Goal: Information Seeking & Learning: Find specific fact

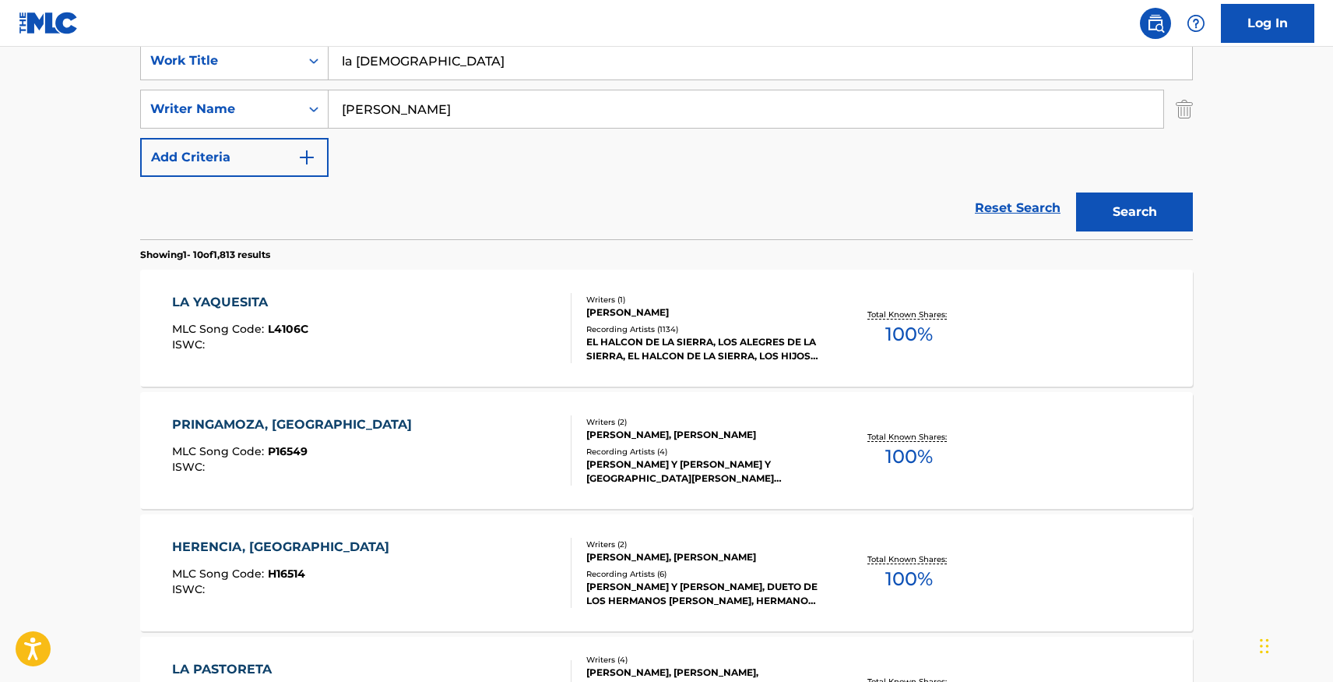
scroll to position [309, 0]
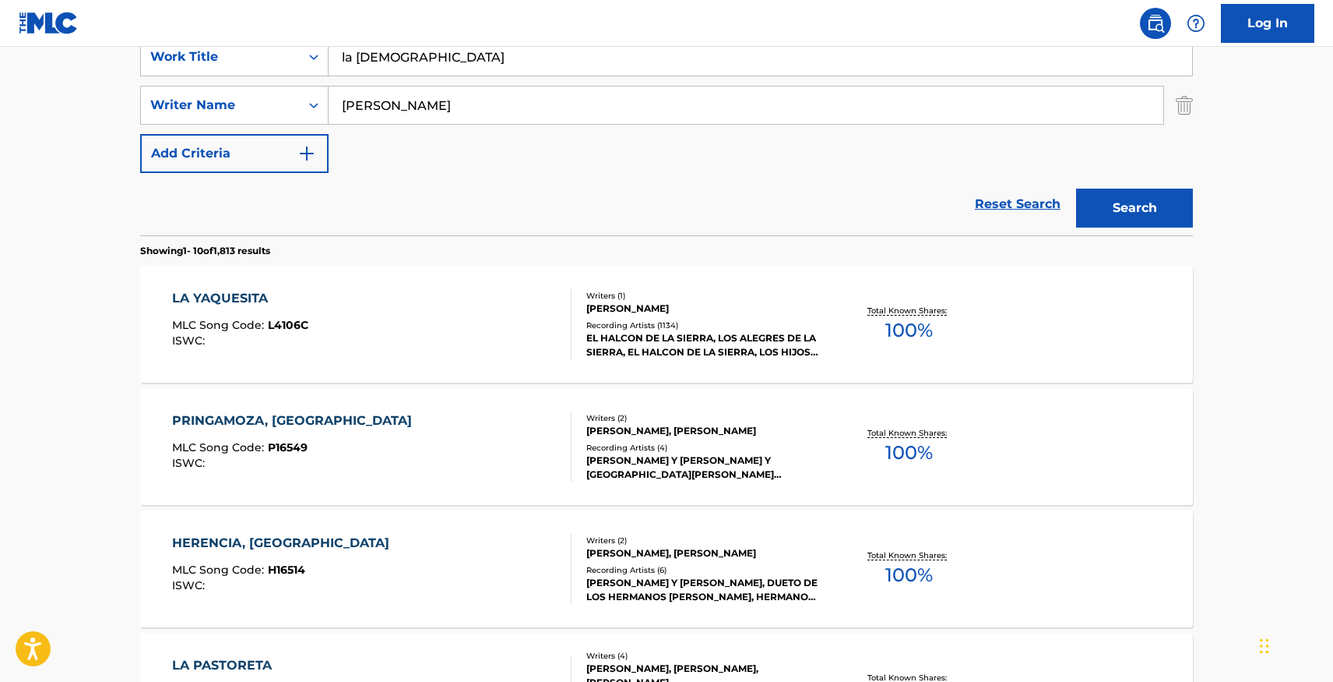
click at [459, 339] on div "LA YAQUESITA MLC Song Code : L4106C ISWC :" at bounding box center [372, 324] width 400 height 70
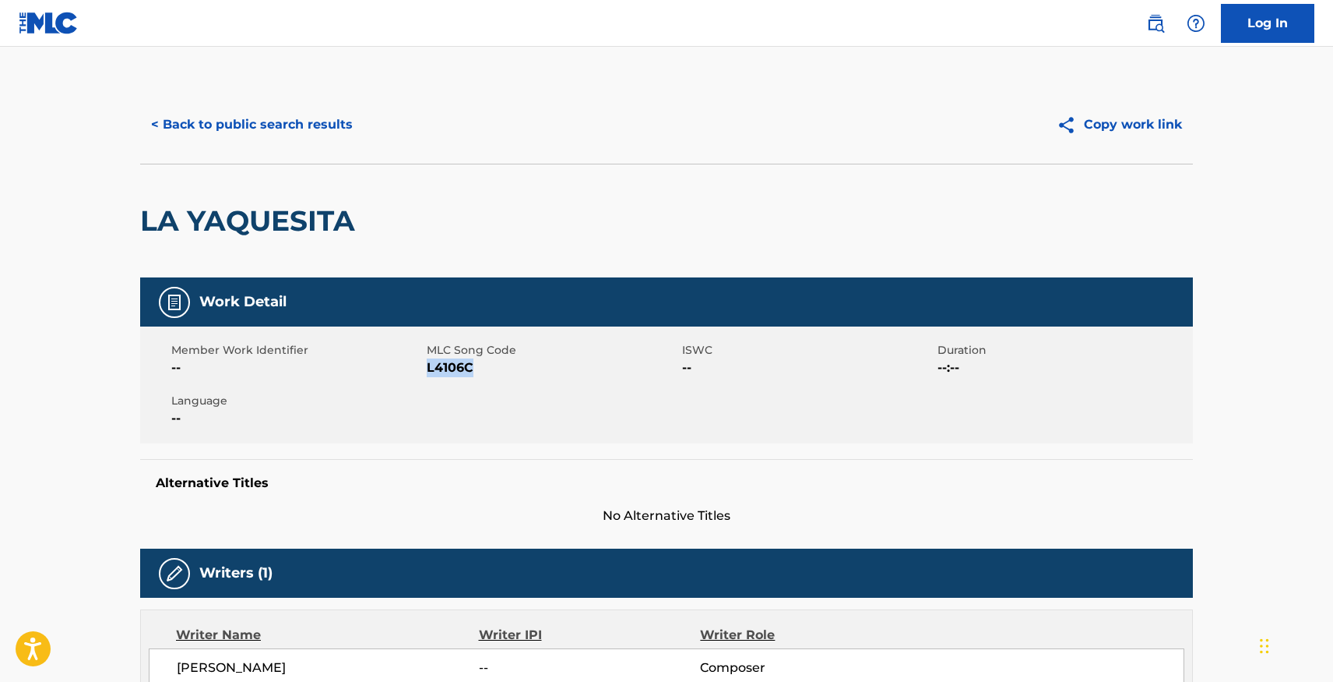
drag, startPoint x: 428, startPoint y: 372, endPoint x: 485, endPoint y: 368, distance: 57.0
click at [485, 368] on span "L4106C" at bounding box center [553, 367] width 252 height 19
copy span "L4106C"
click at [303, 123] on button "< Back to public search results" at bounding box center [252, 124] width 224 height 39
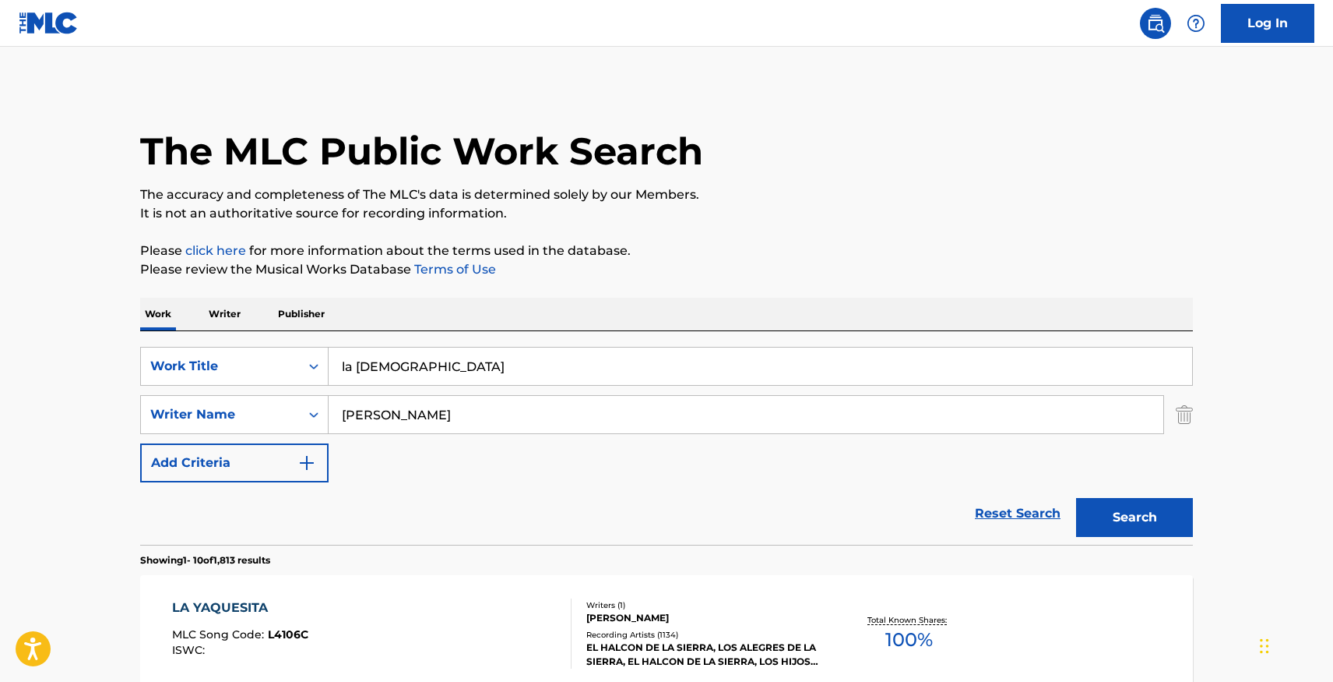
scroll to position [309, 0]
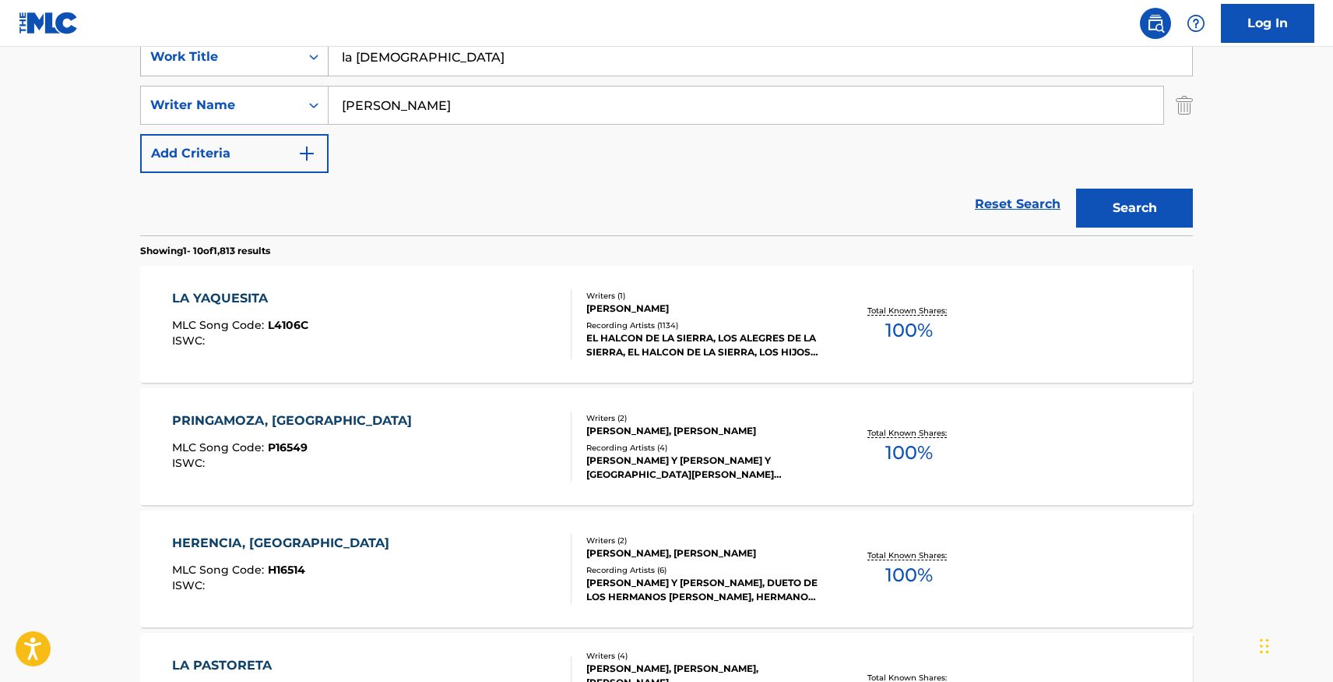
drag, startPoint x: 424, startPoint y: 58, endPoint x: 306, endPoint y: 62, distance: 118.5
click at [306, 62] on div "SearchWithCriteriad4c7817b-419d-4036-beb1-9445b58ac170 Work Title la yaquesita" at bounding box center [666, 56] width 1053 height 39
paste input "Tiburón A La Vis"
type input "Tiburón A [GEOGRAPHIC_DATA]"
drag, startPoint x: 685, startPoint y: 108, endPoint x: 847, endPoint y: 104, distance: 162.8
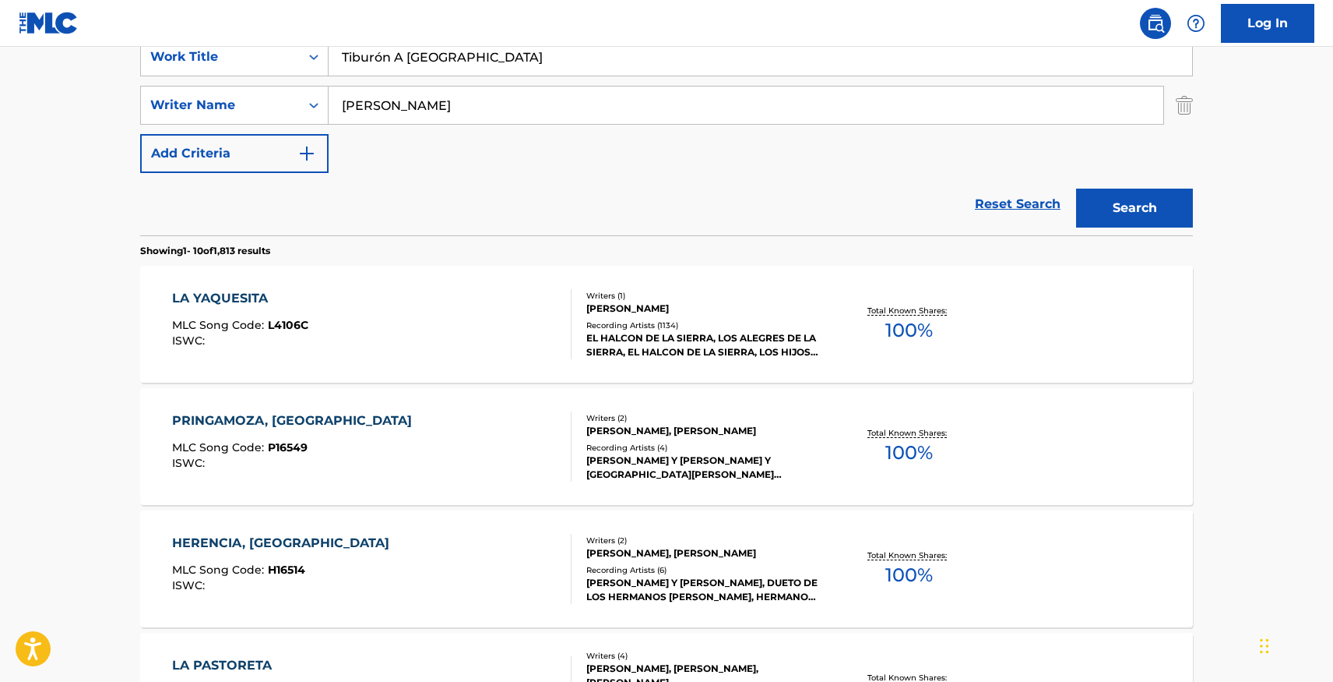
click at [737, 107] on input "[PERSON_NAME]" at bounding box center [746, 104] width 835 height 37
click at [1194, 117] on div "The MLC Public Work Search The accuracy and completeness of The MLC's data is d…" at bounding box center [667, 669] width 1090 height 1787
drag, startPoint x: 1188, startPoint y: 115, endPoint x: 1177, endPoint y: 143, distance: 30.1
click at [1188, 115] on img "Search Form" at bounding box center [1184, 105] width 17 height 39
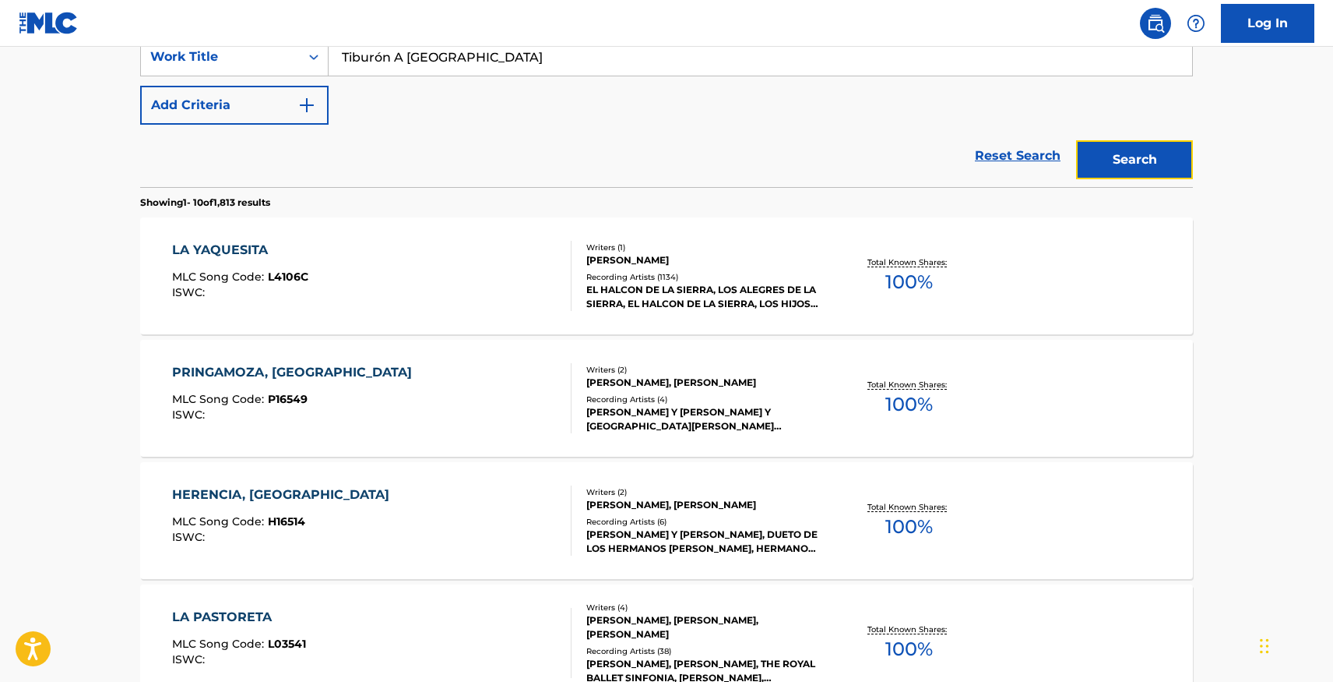
click at [1157, 172] on button "Search" at bounding box center [1134, 159] width 117 height 39
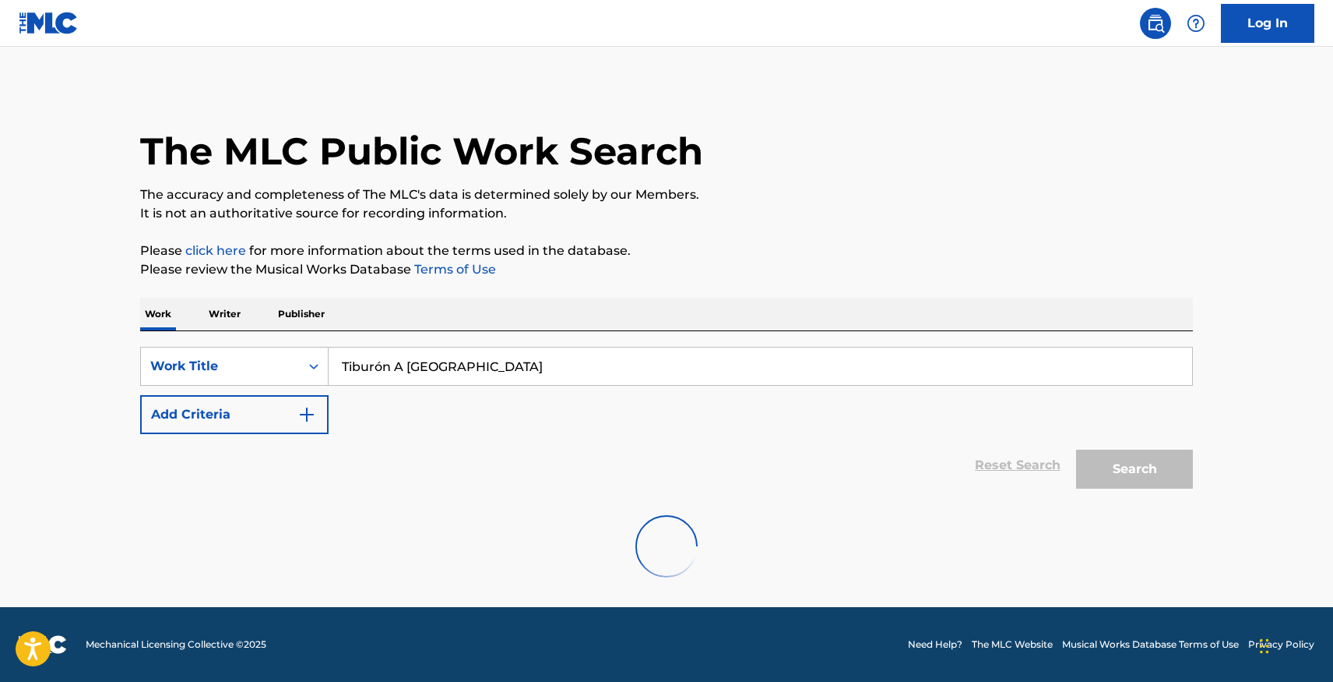
scroll to position [0, 0]
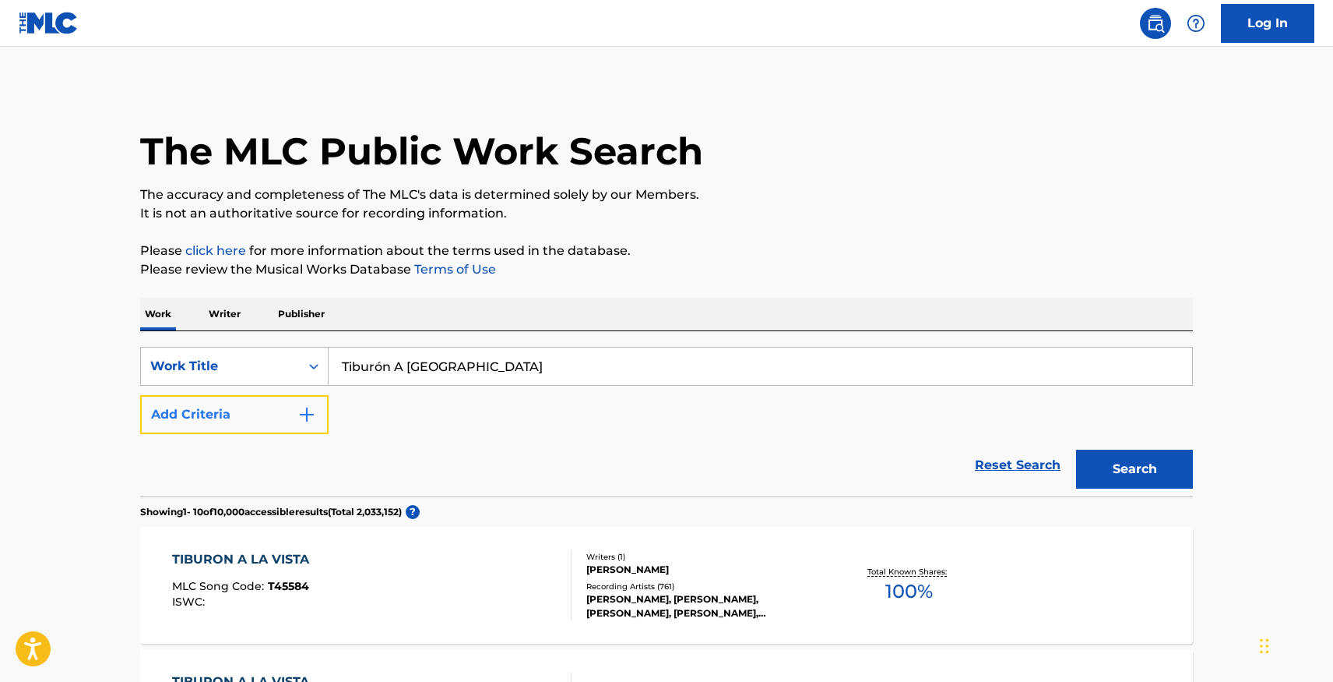
click at [286, 413] on button "Add Criteria" at bounding box center [234, 414] width 188 height 39
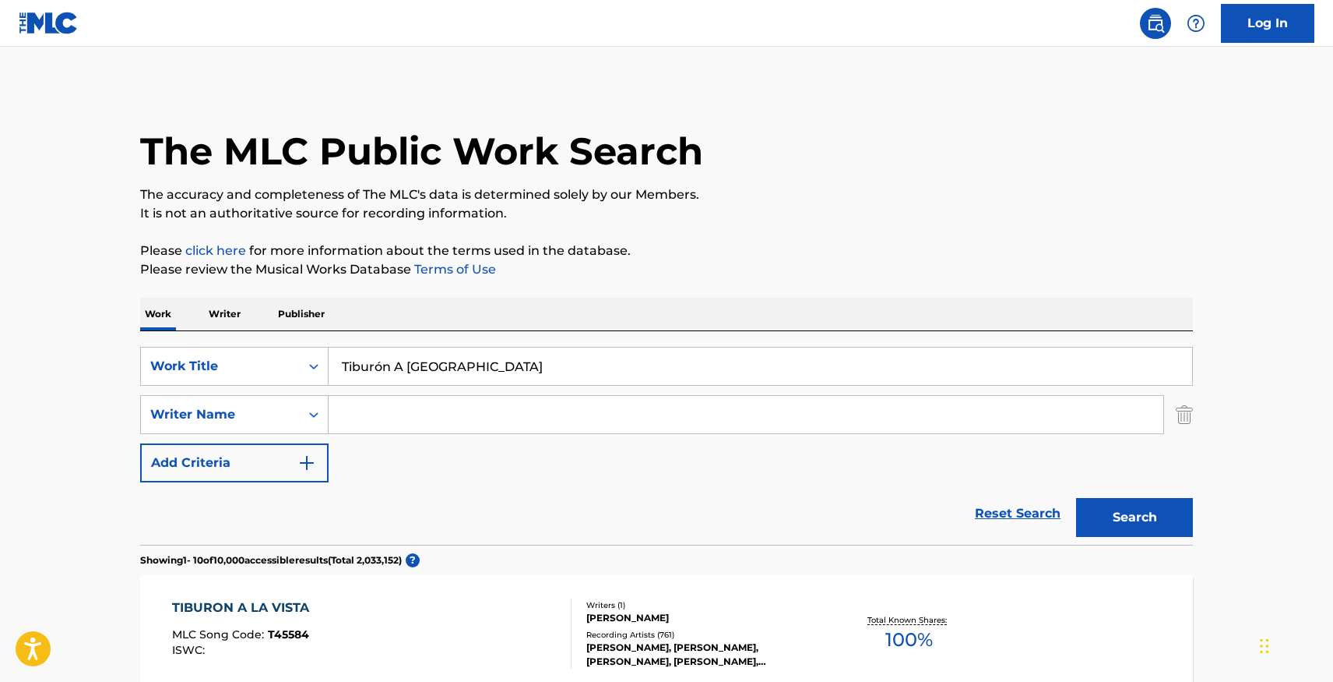
click at [399, 405] on input "Search Form" at bounding box center [746, 414] width 835 height 37
paste input "[PERSON_NAME]"
type input "[PERSON_NAME]"
click at [1160, 512] on button "Search" at bounding box center [1134, 517] width 117 height 39
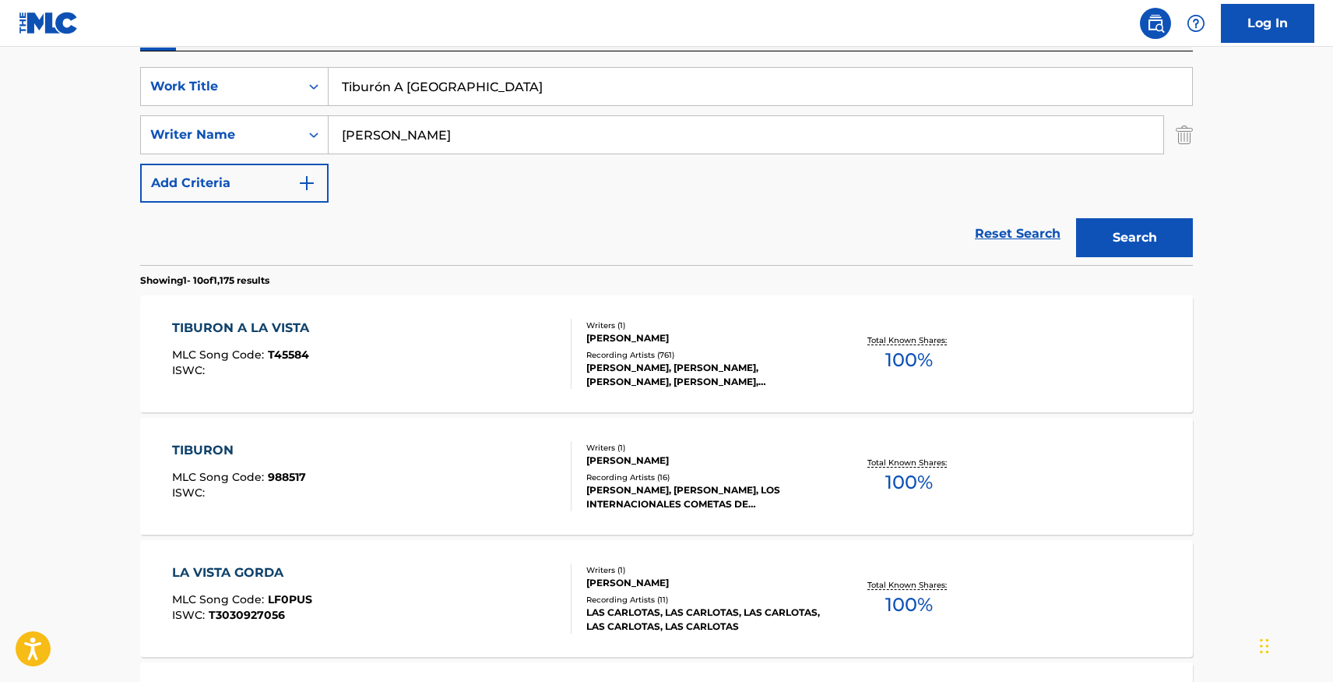
scroll to position [307, 0]
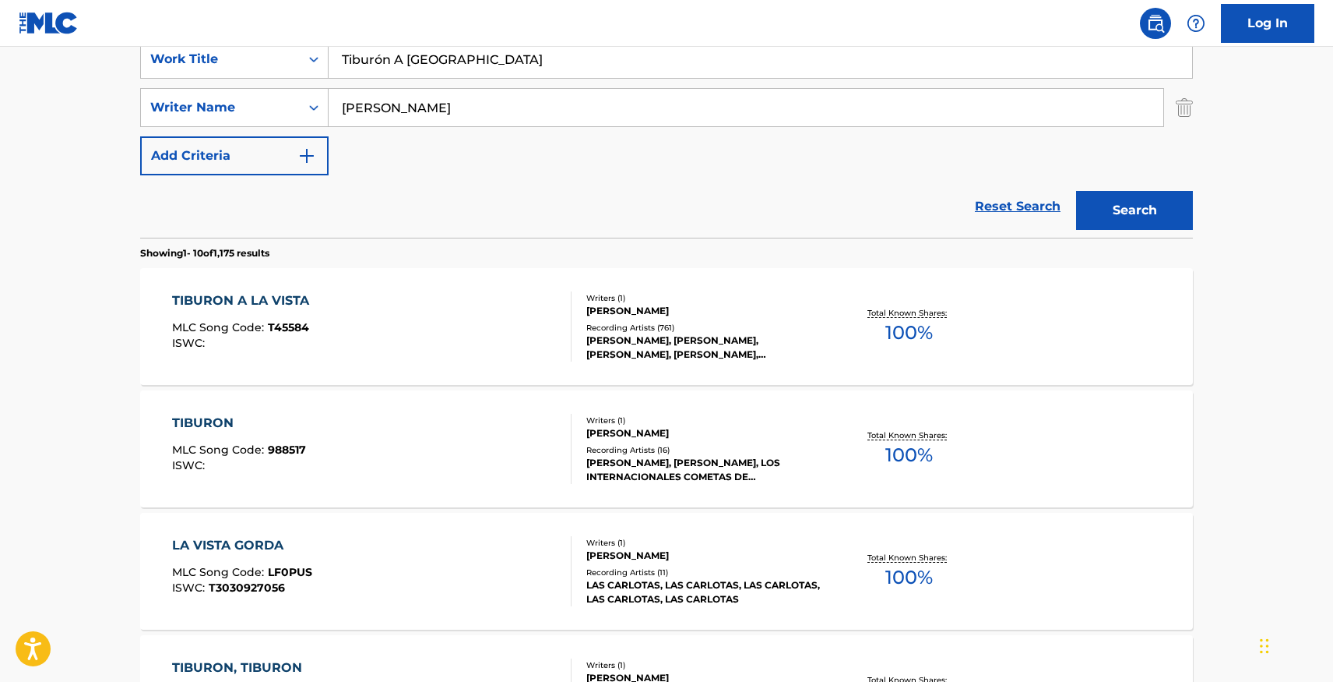
click at [495, 346] on div "TIBURON A LA VISTA MLC Song Code : T45584 ISWC :" at bounding box center [372, 326] width 400 height 70
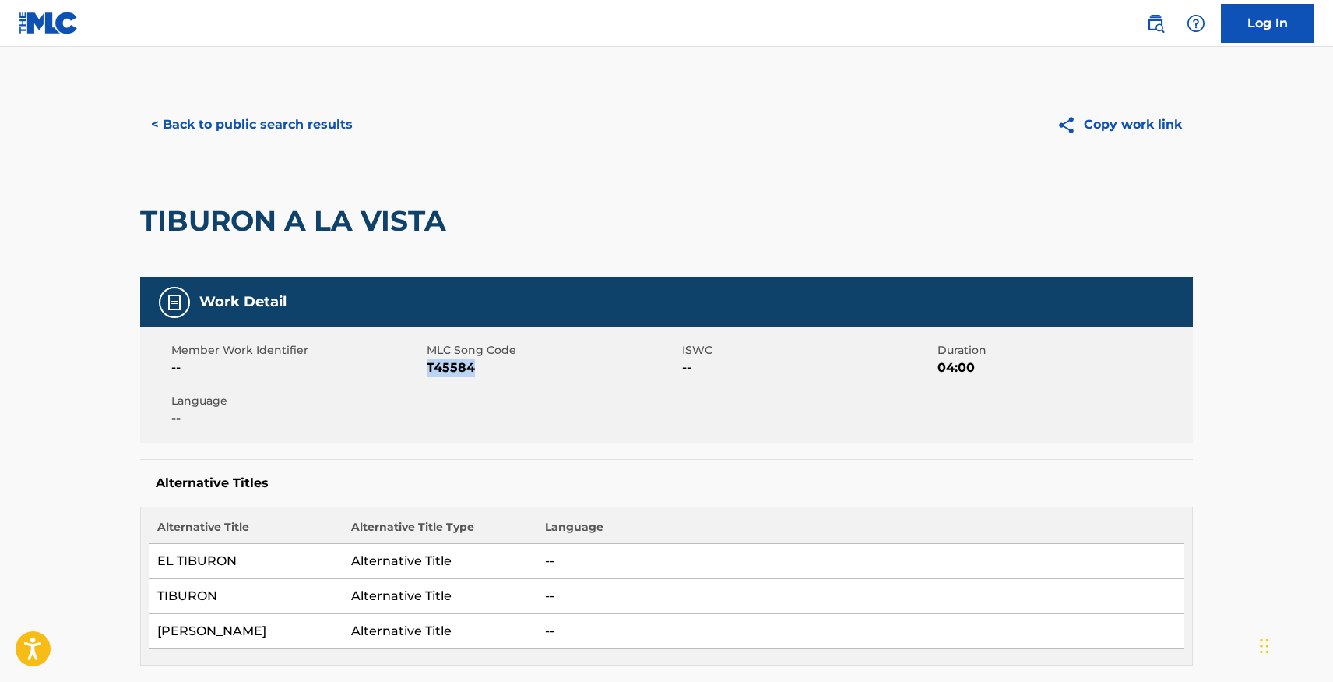
drag, startPoint x: 429, startPoint y: 368, endPoint x: 489, endPoint y: 369, distance: 60.0
click at [486, 368] on span "T45584" at bounding box center [553, 367] width 252 height 19
copy span "T45584"
click at [343, 132] on button "< Back to public search results" at bounding box center [252, 124] width 224 height 39
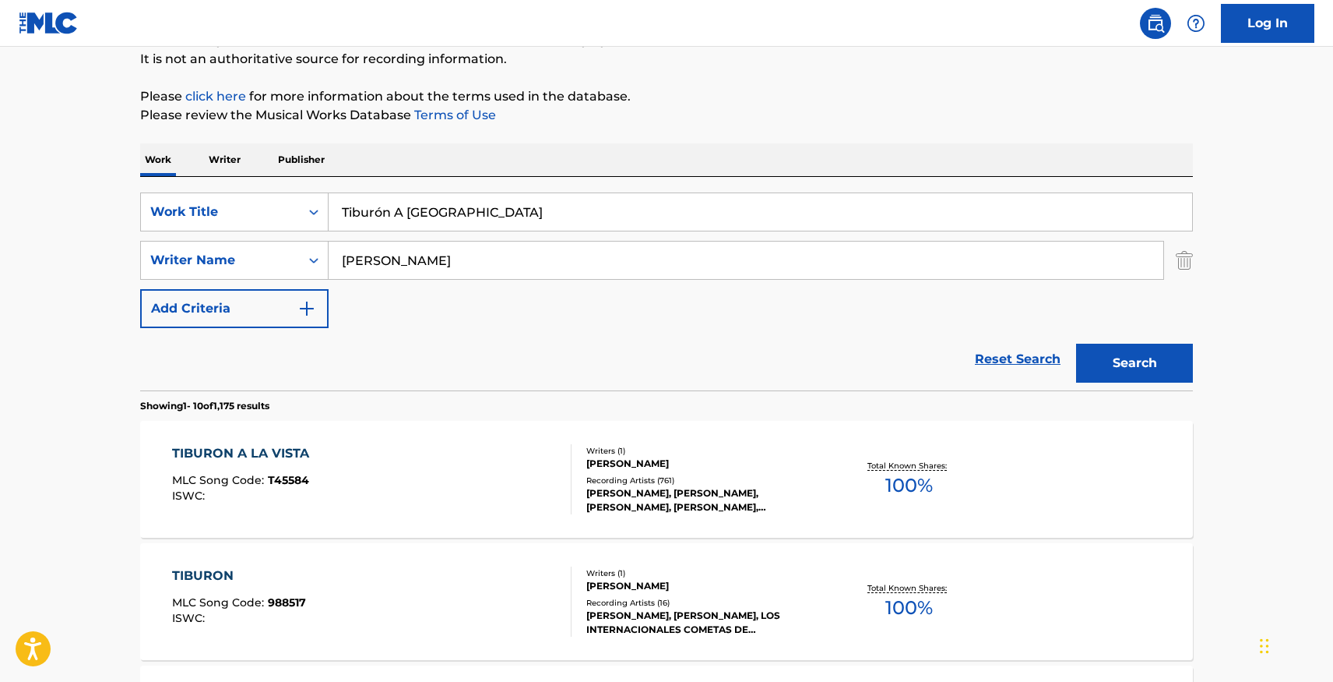
scroll to position [16, 0]
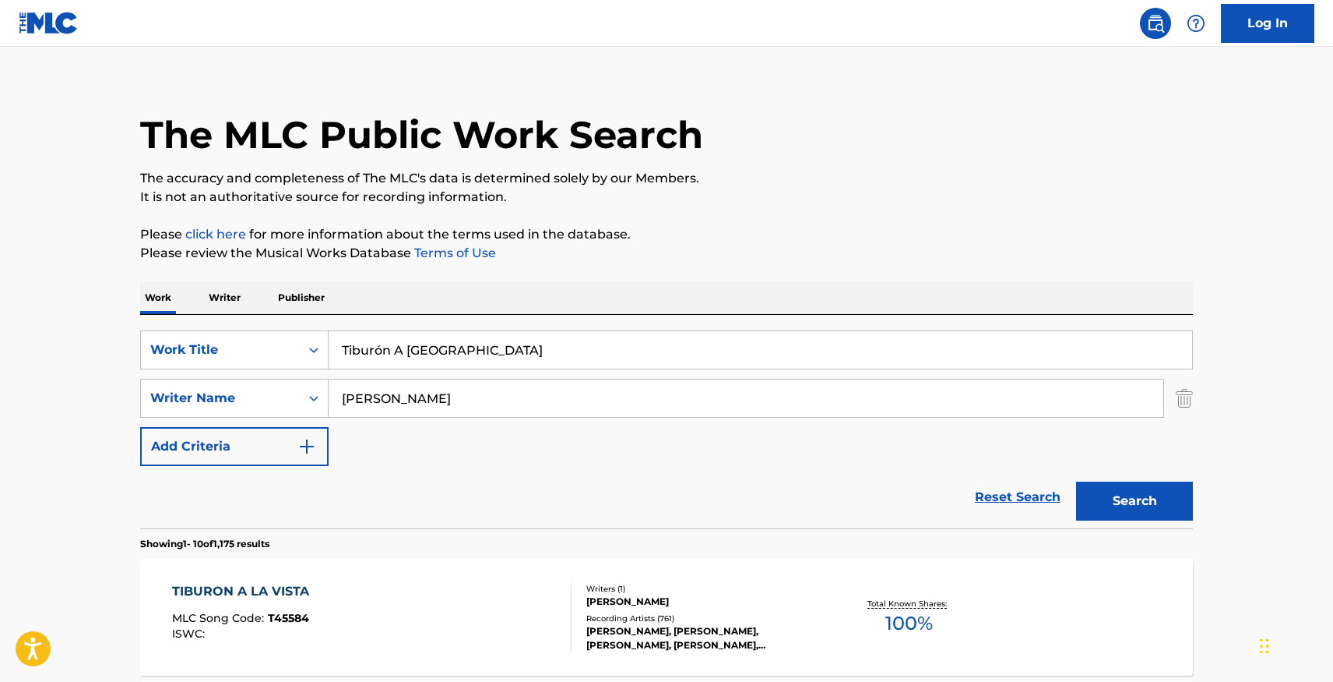
click at [1184, 397] on img "Search Form" at bounding box center [1184, 398] width 17 height 39
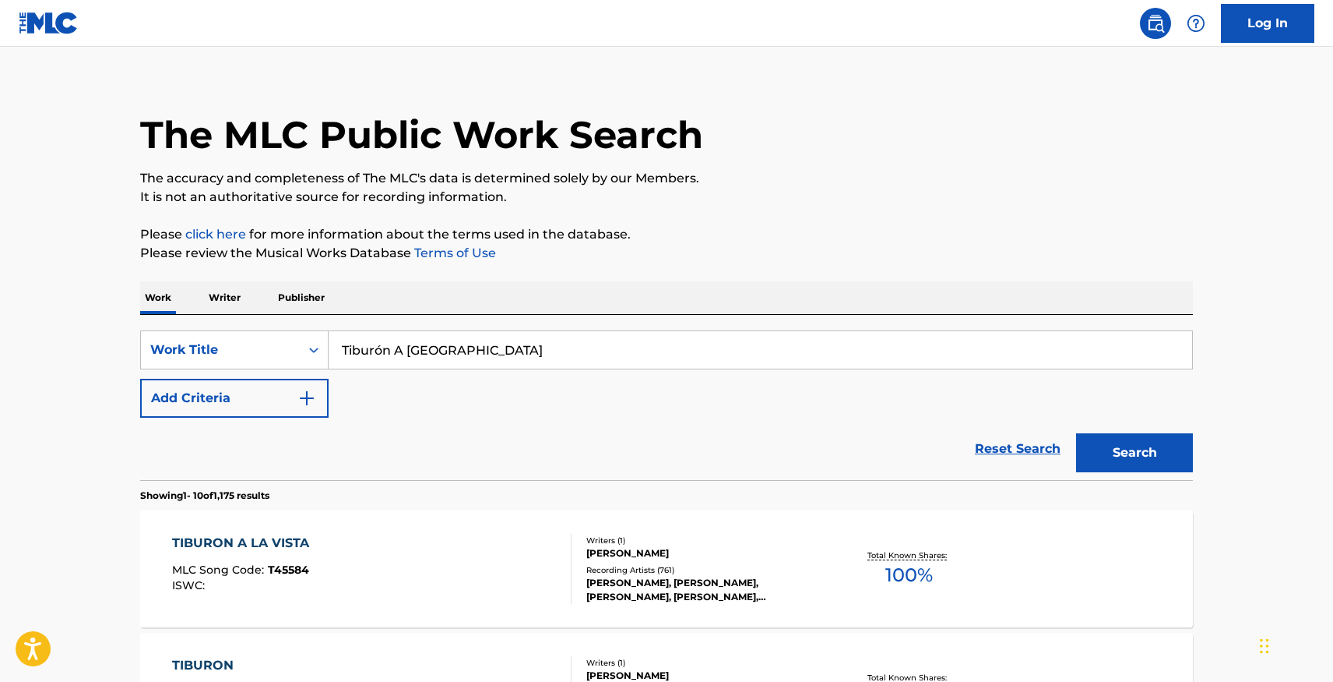
drag, startPoint x: 774, startPoint y: 341, endPoint x: 381, endPoint y: 357, distance: 393.7
click at [381, 357] on input "Tiburón A [GEOGRAPHIC_DATA]" at bounding box center [761, 349] width 864 height 37
type input "COMO ME DUELE"
click at [1076, 433] on button "Search" at bounding box center [1134, 452] width 117 height 39
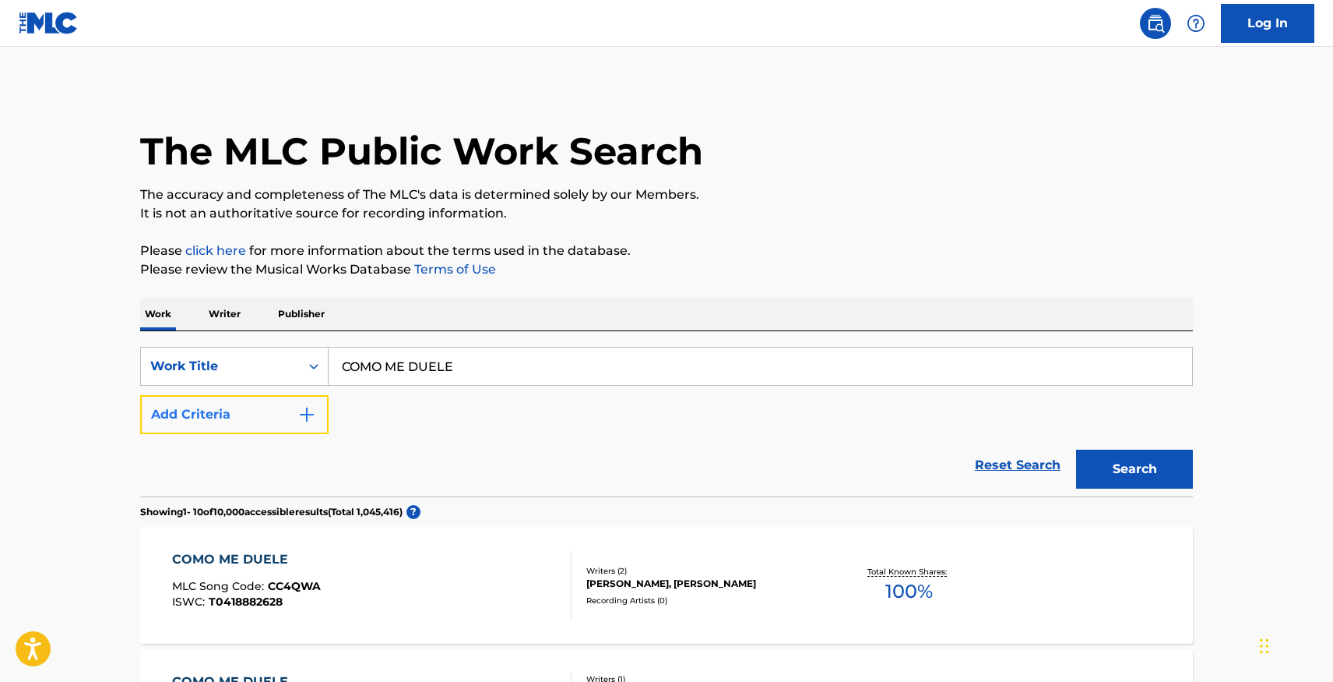
click at [238, 417] on button "Add Criteria" at bounding box center [234, 414] width 188 height 39
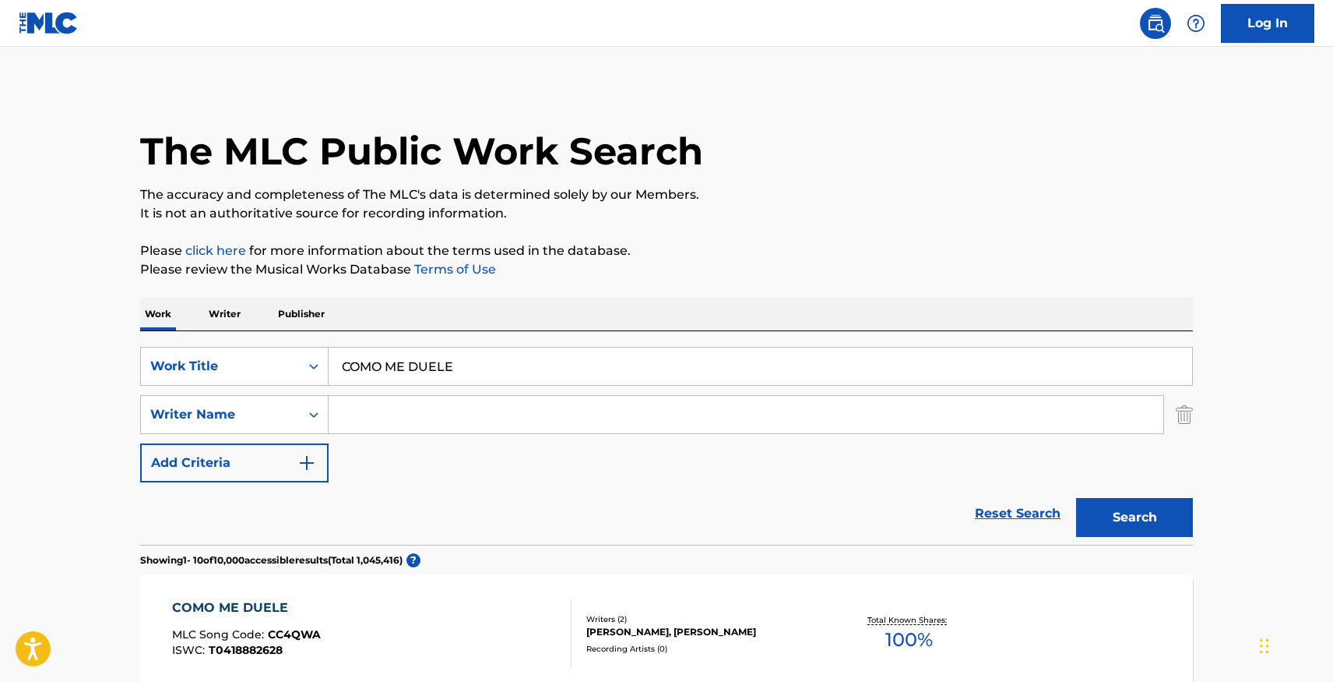
click at [453, 420] on input "Search Form" at bounding box center [746, 414] width 835 height 37
paste input "[PERSON_NAME]"
type input "[PERSON_NAME]"
click at [1124, 500] on button "Search" at bounding box center [1134, 517] width 117 height 39
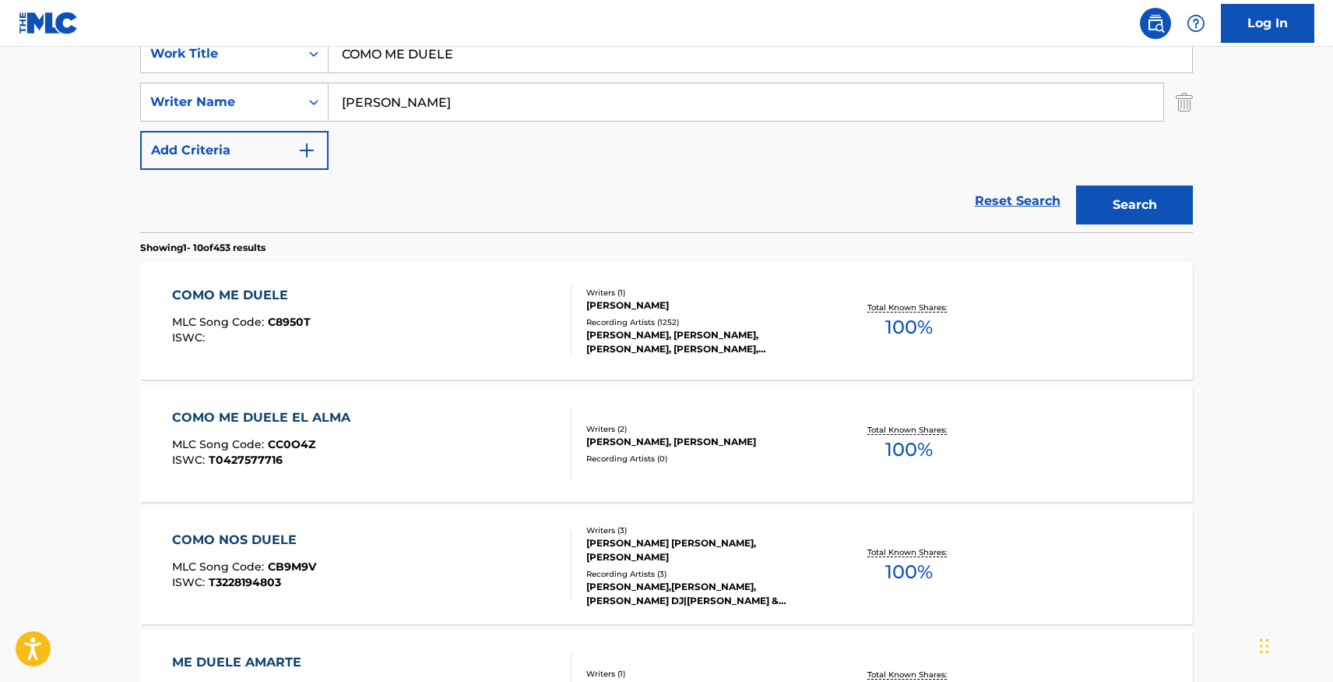
scroll to position [318, 0]
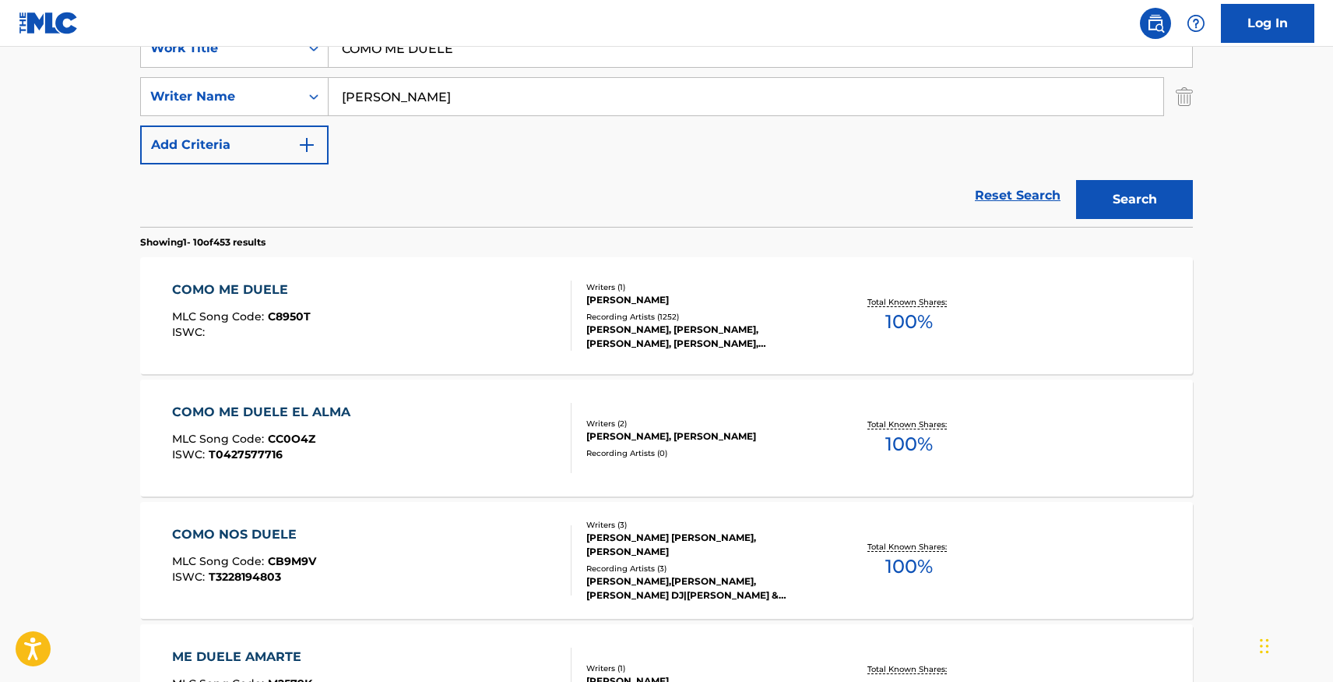
click at [523, 337] on div "COMO ME DUELE MLC Song Code : C8950T ISWC :" at bounding box center [372, 315] width 400 height 70
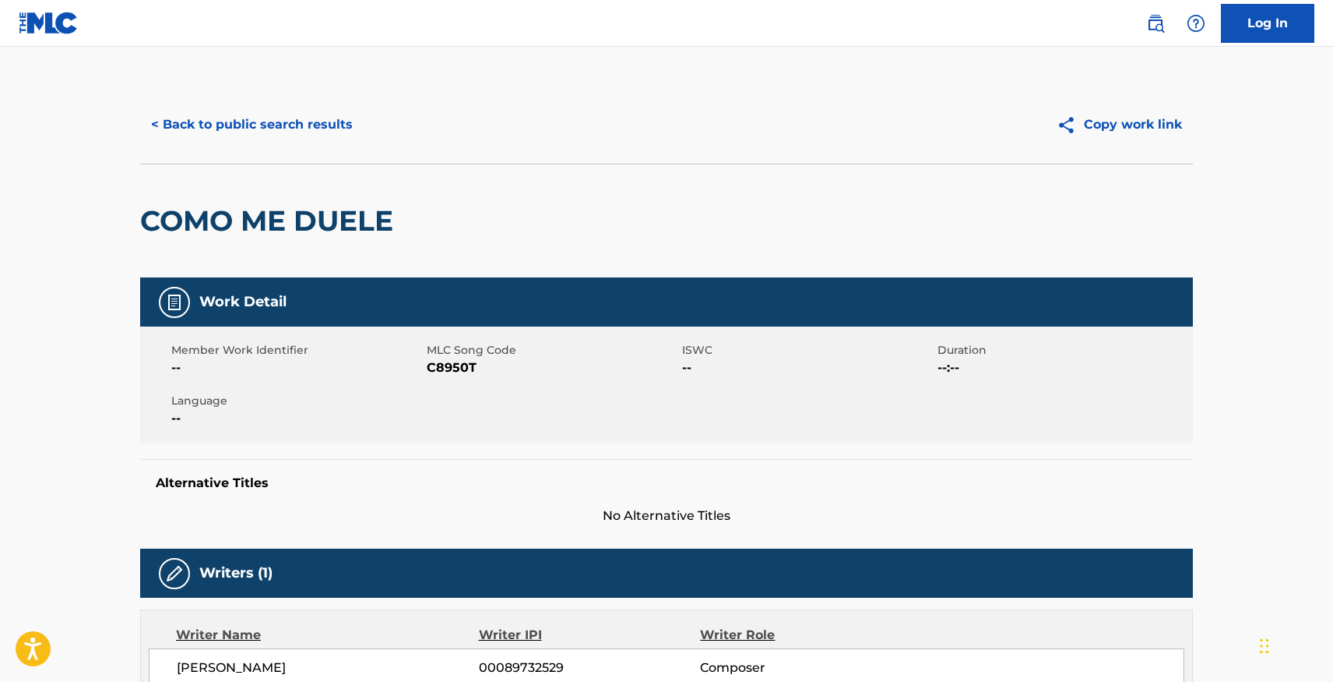
drag, startPoint x: 426, startPoint y: 369, endPoint x: 463, endPoint y: 366, distance: 36.7
click at [481, 365] on span "C8950T" at bounding box center [553, 367] width 252 height 19
drag, startPoint x: 428, startPoint y: 370, endPoint x: 481, endPoint y: 368, distance: 53.8
click at [481, 369] on span "C8950T" at bounding box center [553, 367] width 252 height 19
copy span "C8950T"
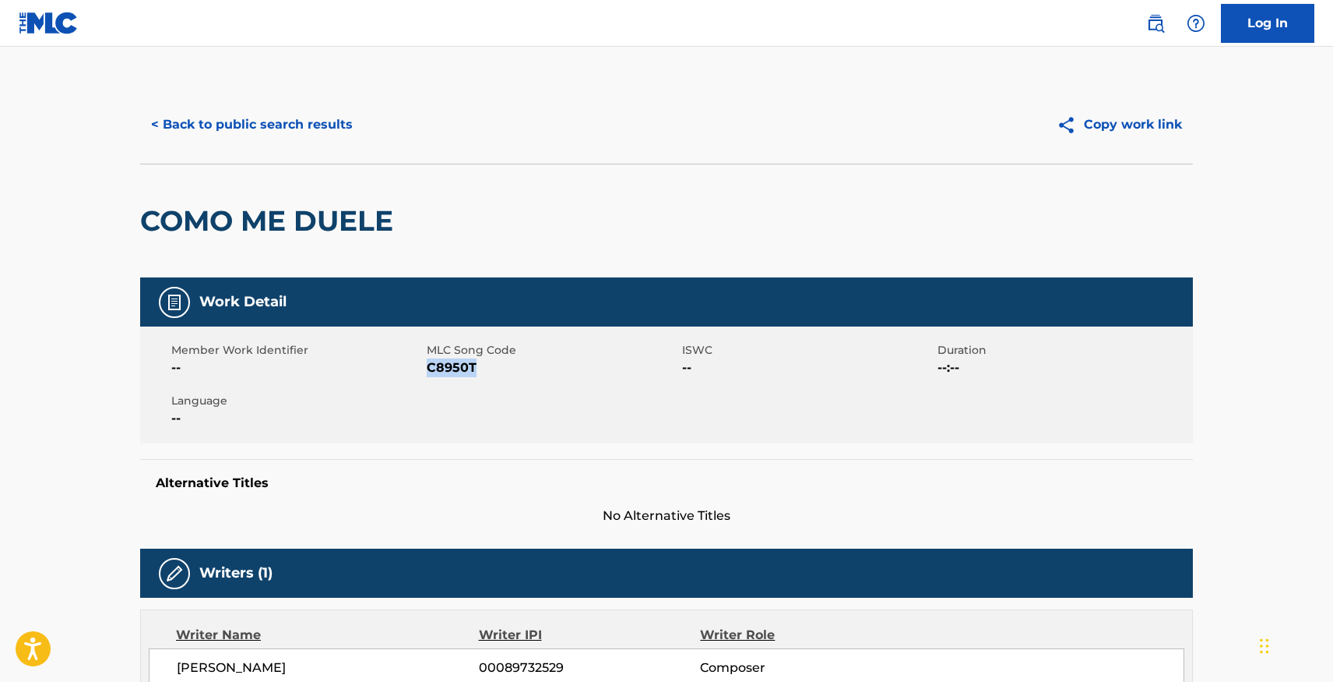
copy span "C8950T"
click at [211, 106] on button "< Back to public search results" at bounding box center [252, 124] width 224 height 39
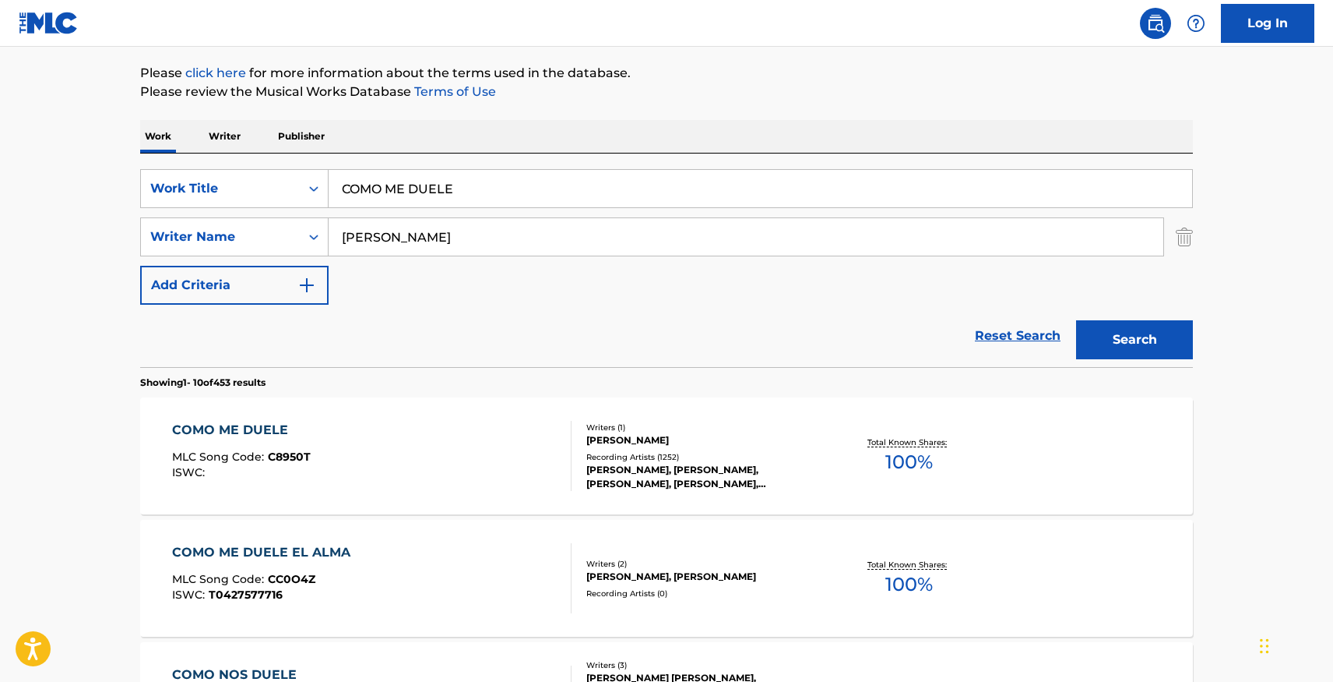
scroll to position [167, 0]
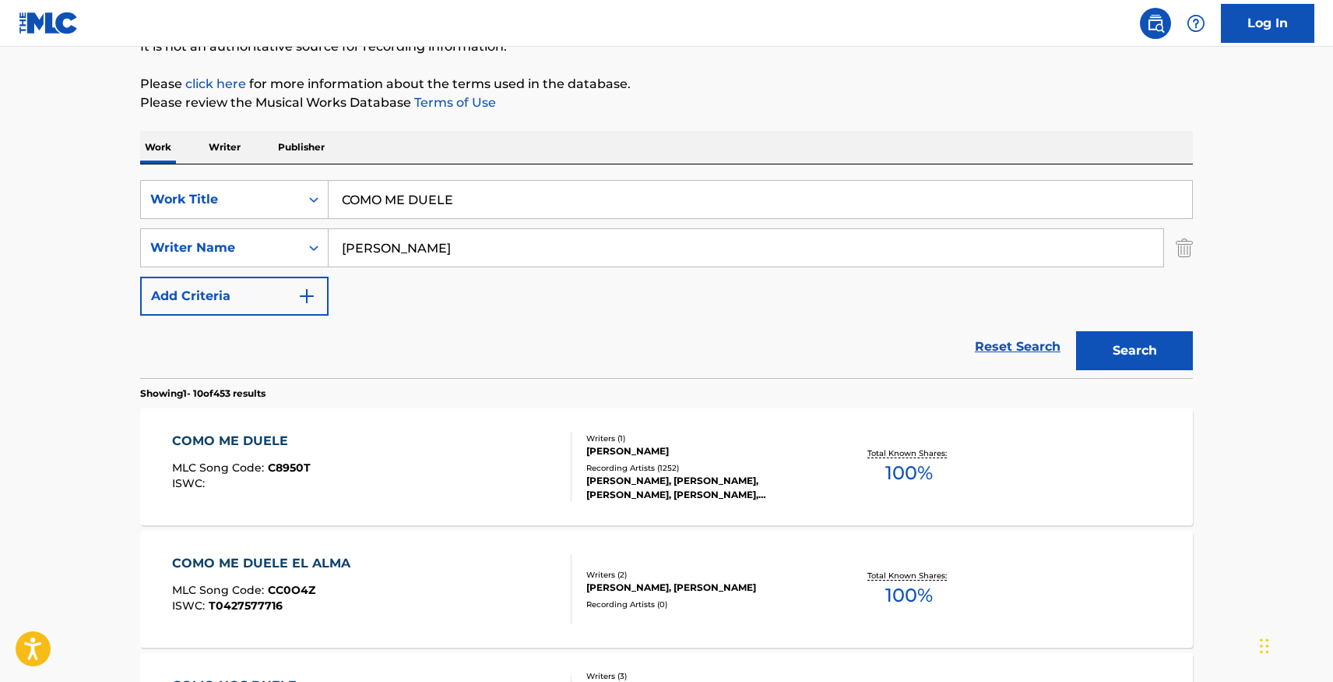
click at [1054, 197] on input "COMO ME DUELE" at bounding box center [761, 199] width 864 height 37
click at [1041, 197] on input "COMO ME DUELE" at bounding box center [761, 199] width 864 height 37
drag, startPoint x: 558, startPoint y: 215, endPoint x: 383, endPoint y: 187, distance: 176.7
click at [293, 214] on div "SearchWithCriteriad4c7817b-419d-4036-beb1-9445b58ac170 Work Title COMO ME DUELE" at bounding box center [666, 199] width 1053 height 39
drag, startPoint x: 484, startPoint y: 193, endPoint x: 319, endPoint y: 197, distance: 164.4
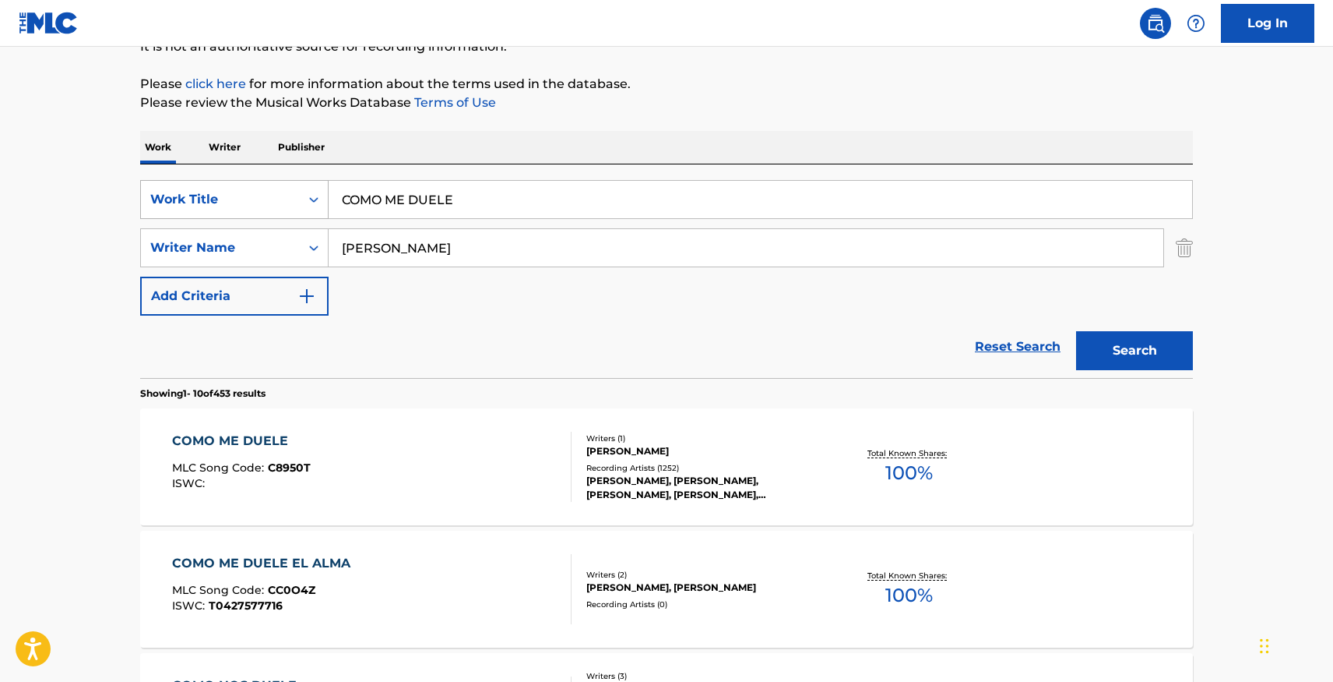
click at [303, 203] on div "SearchWithCriteriad4c7817b-419d-4036-beb1-9445b58ac170 Work Title COMO ME DUELE" at bounding box center [666, 199] width 1053 height 39
type input "haciendo memoria"
click at [1076, 331] on button "Search" at bounding box center [1134, 350] width 117 height 39
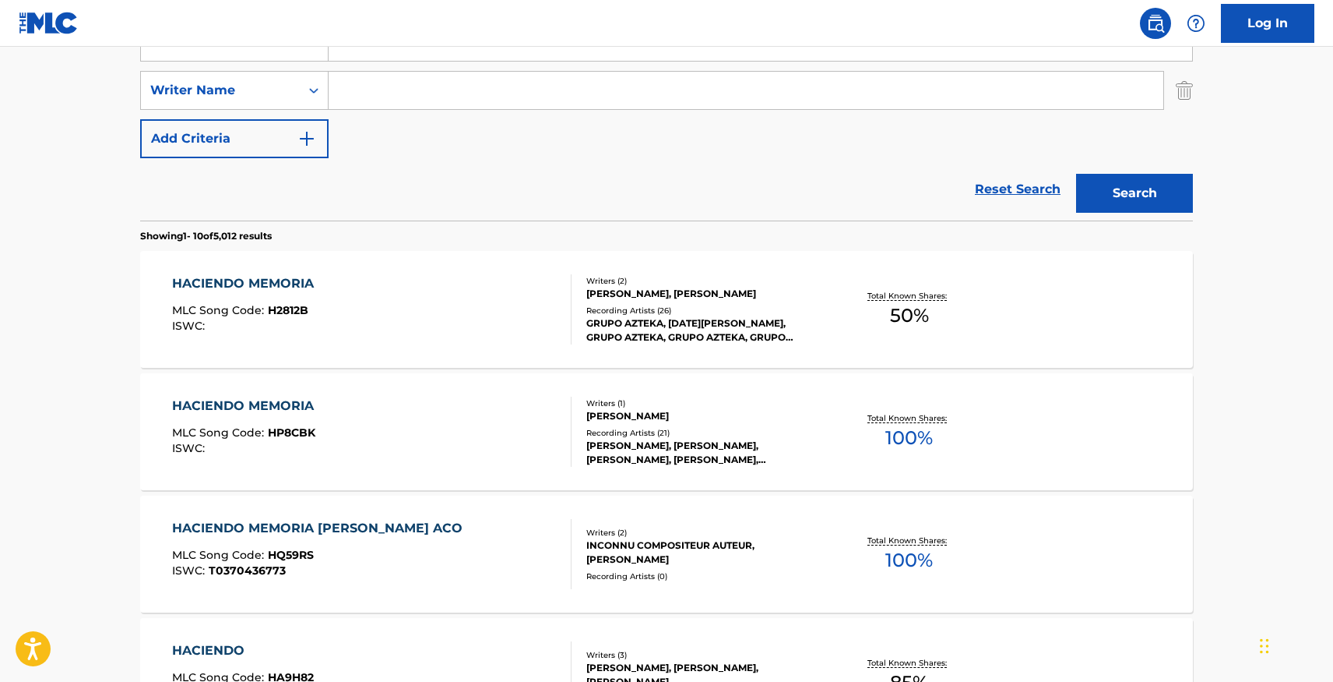
scroll to position [328, 0]
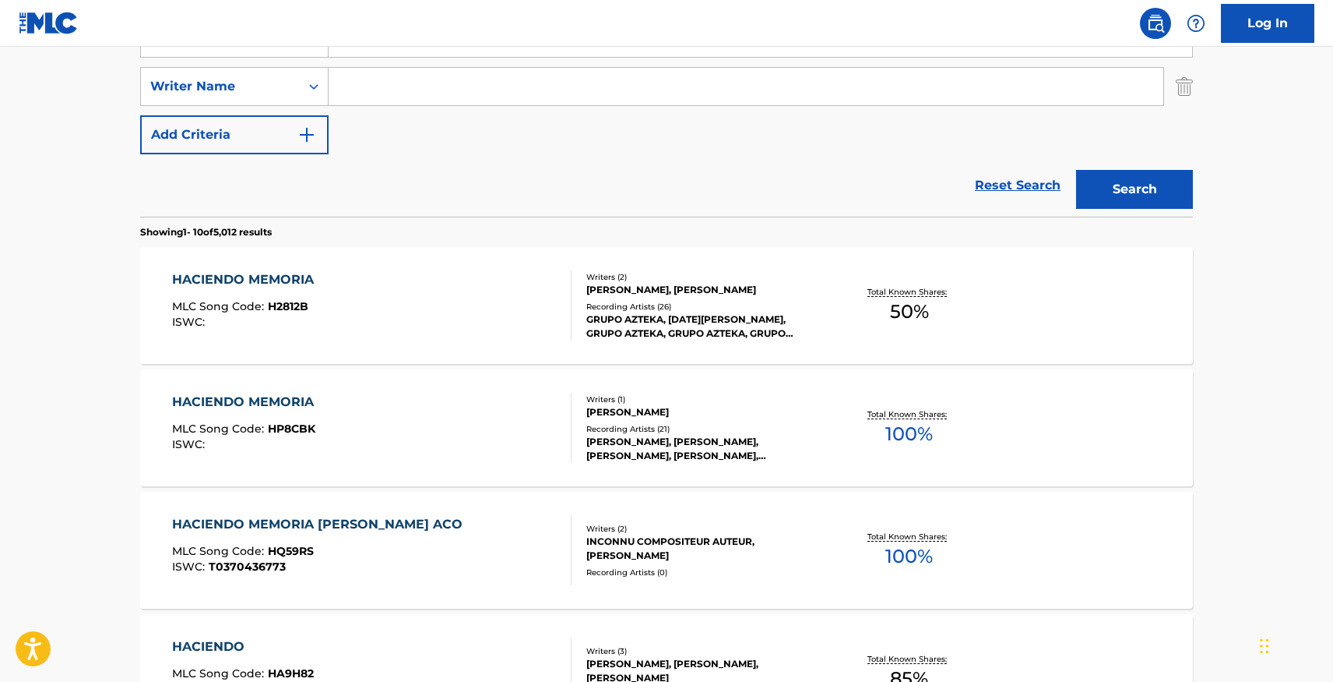
paste input "Angulo"
type input "Angulo"
click at [1132, 190] on button "Search" at bounding box center [1134, 189] width 117 height 39
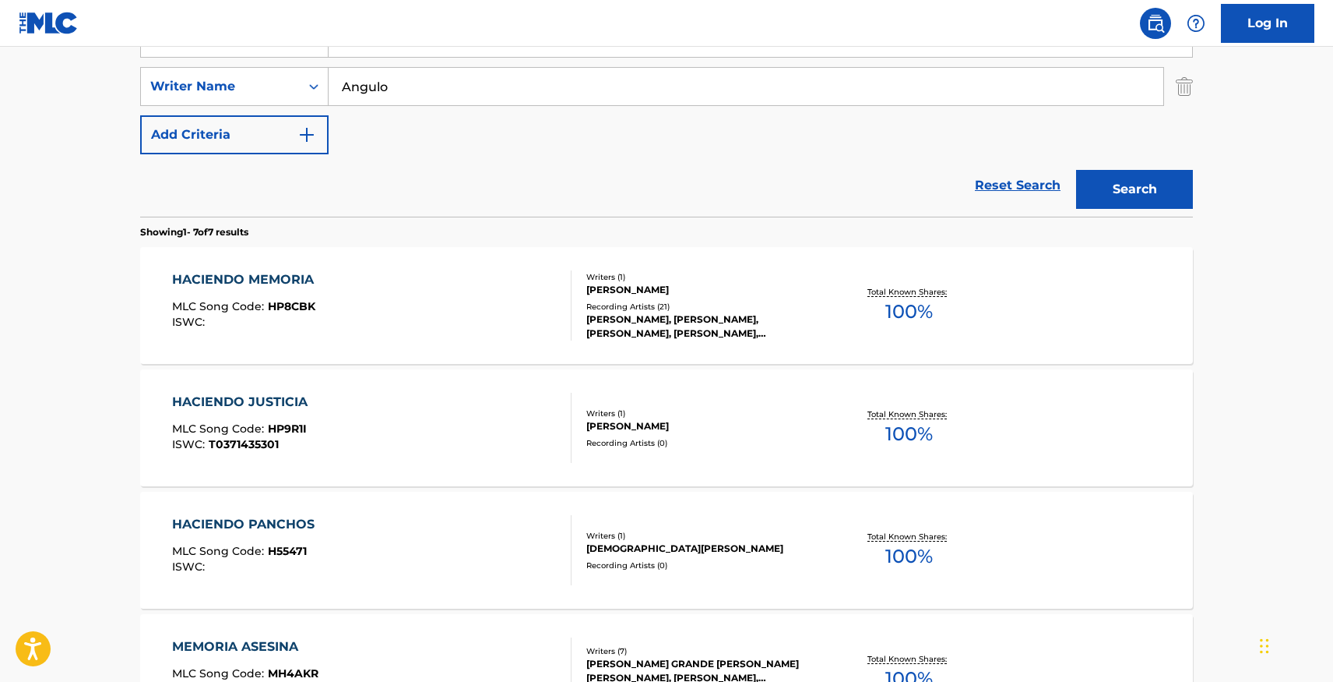
click at [705, 343] on div "HACIENDO MEMORIA MLC Song Code : HP8CBK ISWC : Writers ( 1 ) [PERSON_NAME] Reco…" at bounding box center [666, 305] width 1053 height 117
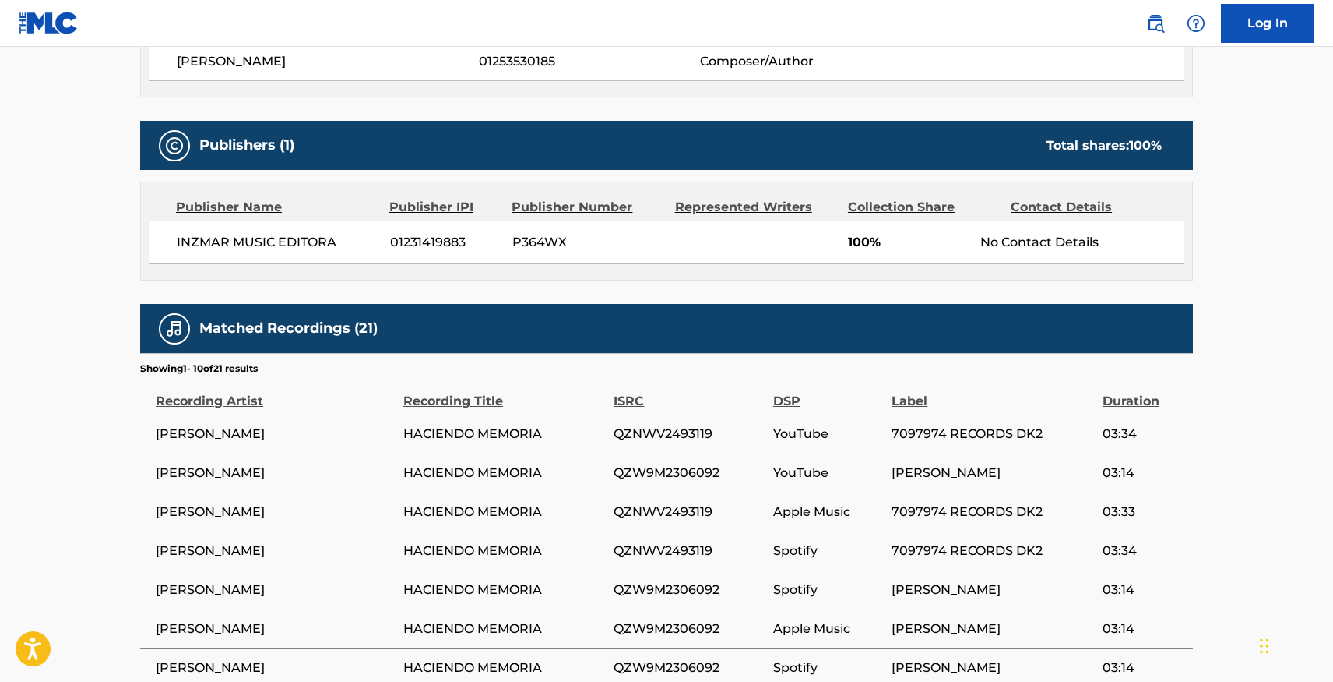
scroll to position [604, 0]
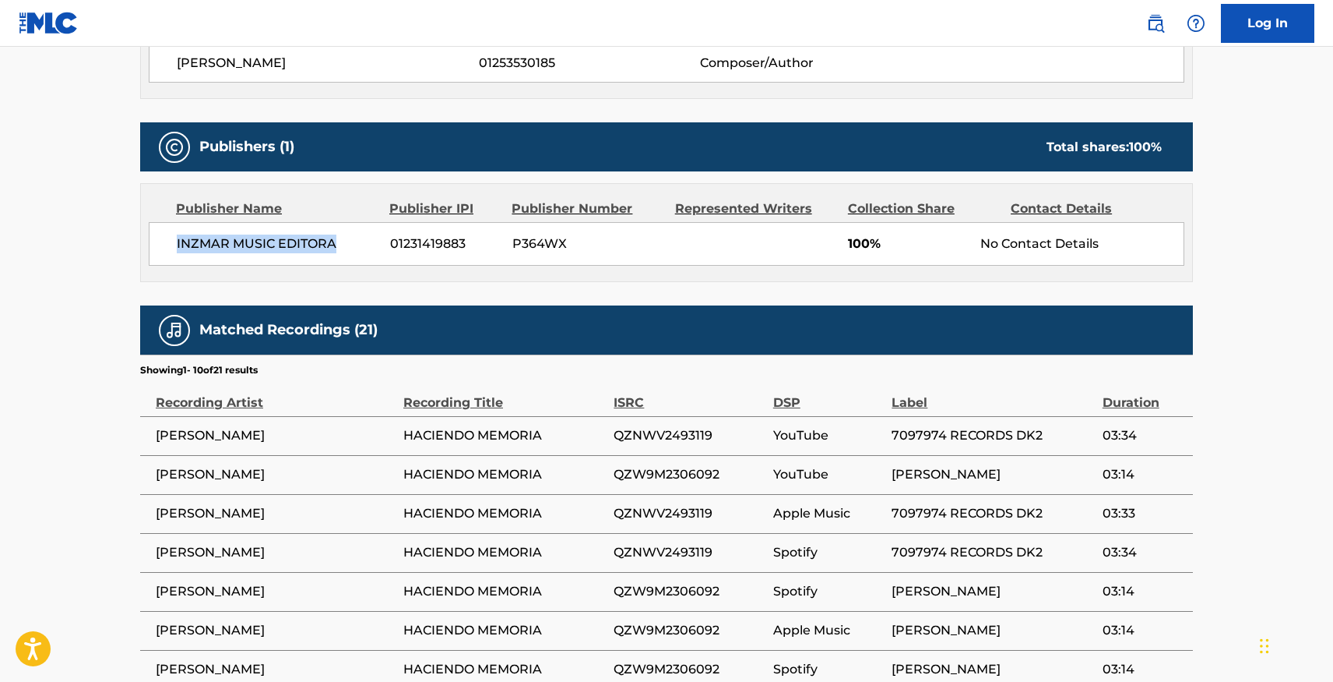
drag, startPoint x: 194, startPoint y: 243, endPoint x: 337, endPoint y: 238, distance: 143.4
click at [337, 238] on div "INZMAR MUSIC EDITORA 01231419883 P364WX 100% No Contact Details" at bounding box center [667, 244] width 1036 height 44
drag, startPoint x: 314, startPoint y: 265, endPoint x: 308, endPoint y: 273, distance: 10.6
click at [314, 266] on div "Publisher Name Publisher IPI Publisher Number Represented Writers Collection Sh…" at bounding box center [666, 232] width 1051 height 97
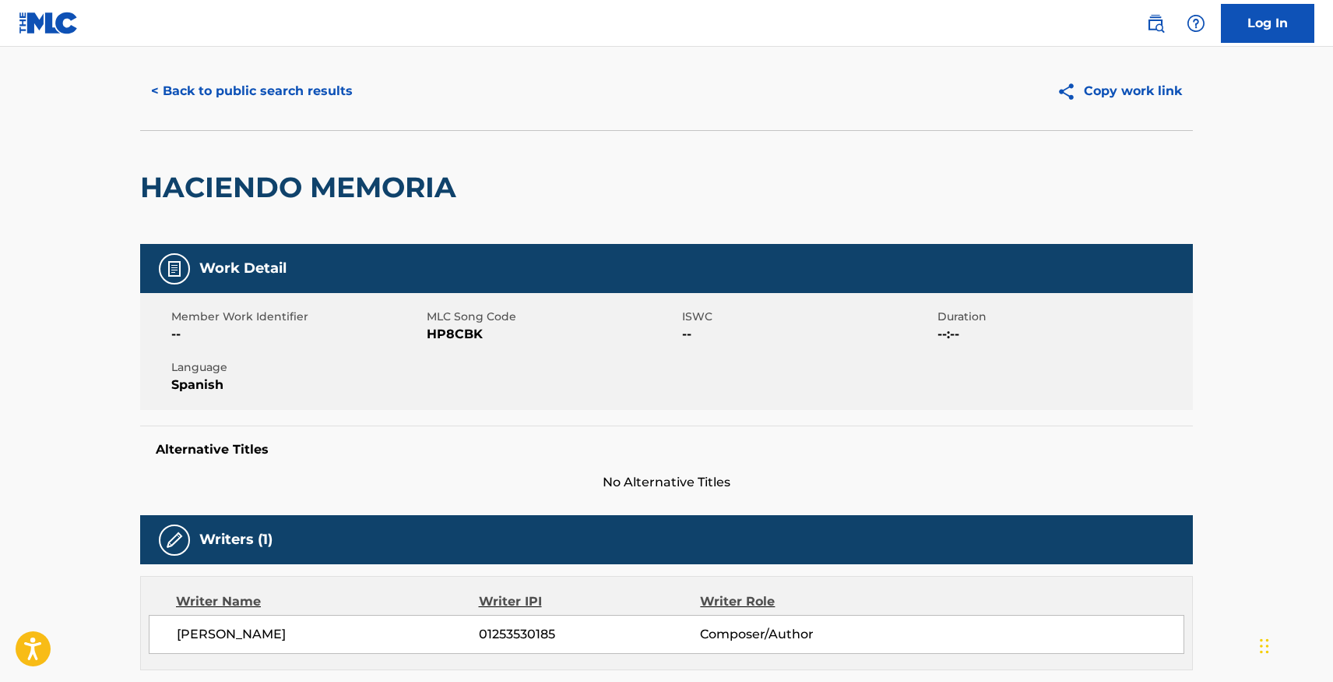
scroll to position [0, 0]
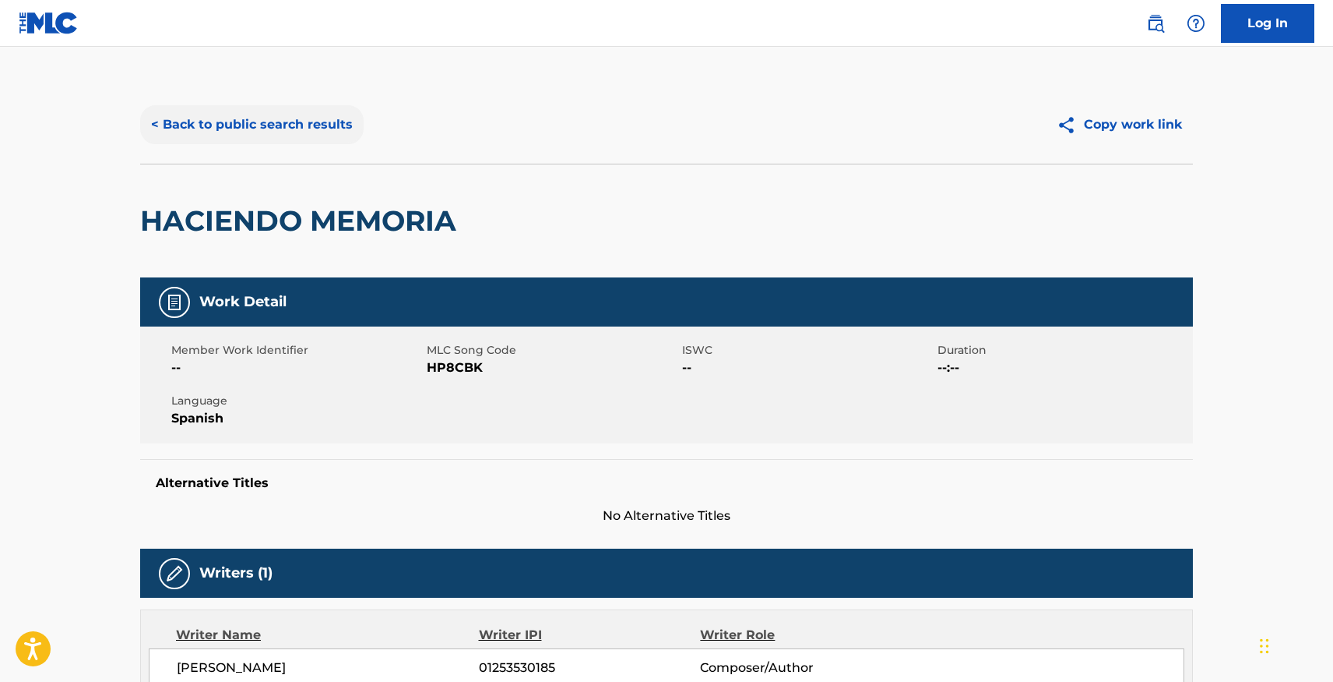
click at [290, 118] on button "< Back to public search results" at bounding box center [252, 124] width 224 height 39
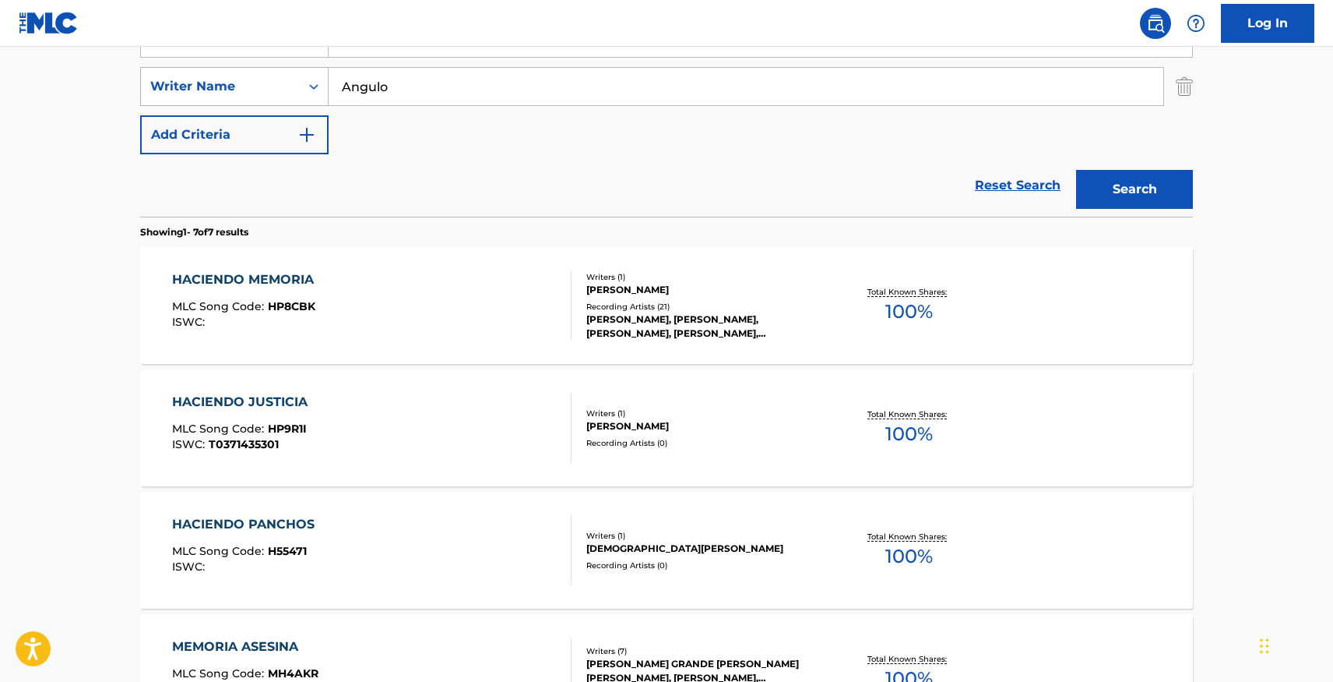
drag, startPoint x: 429, startPoint y: 86, endPoint x: 290, endPoint y: 89, distance: 139.5
click at [290, 90] on div "SearchWithCriteriaebdab93c-595b-4425-ae8e-9fd267556599 Writer Name [PERSON_NAME]" at bounding box center [666, 86] width 1053 height 39
paste input "[PERSON_NAME]"
drag, startPoint x: 346, startPoint y: 88, endPoint x: 294, endPoint y: 93, distance: 52.5
click at [295, 95] on div "SearchWithCriteriaebdab93c-595b-4425-ae8e-9fd267556599 Writer Name [PERSON_NAME]" at bounding box center [666, 86] width 1053 height 39
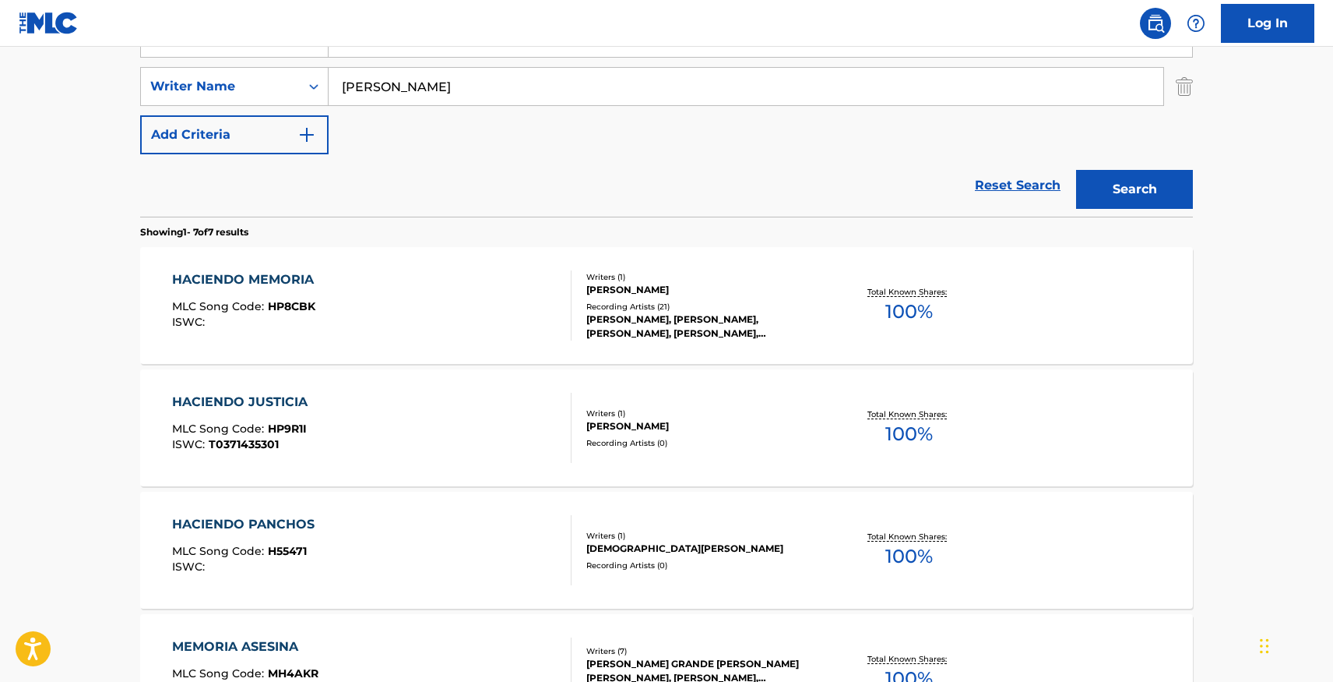
click at [340, 87] on input "[PERSON_NAME]" at bounding box center [746, 86] width 835 height 37
click at [343, 87] on input "[PERSON_NAME]" at bounding box center [746, 86] width 835 height 37
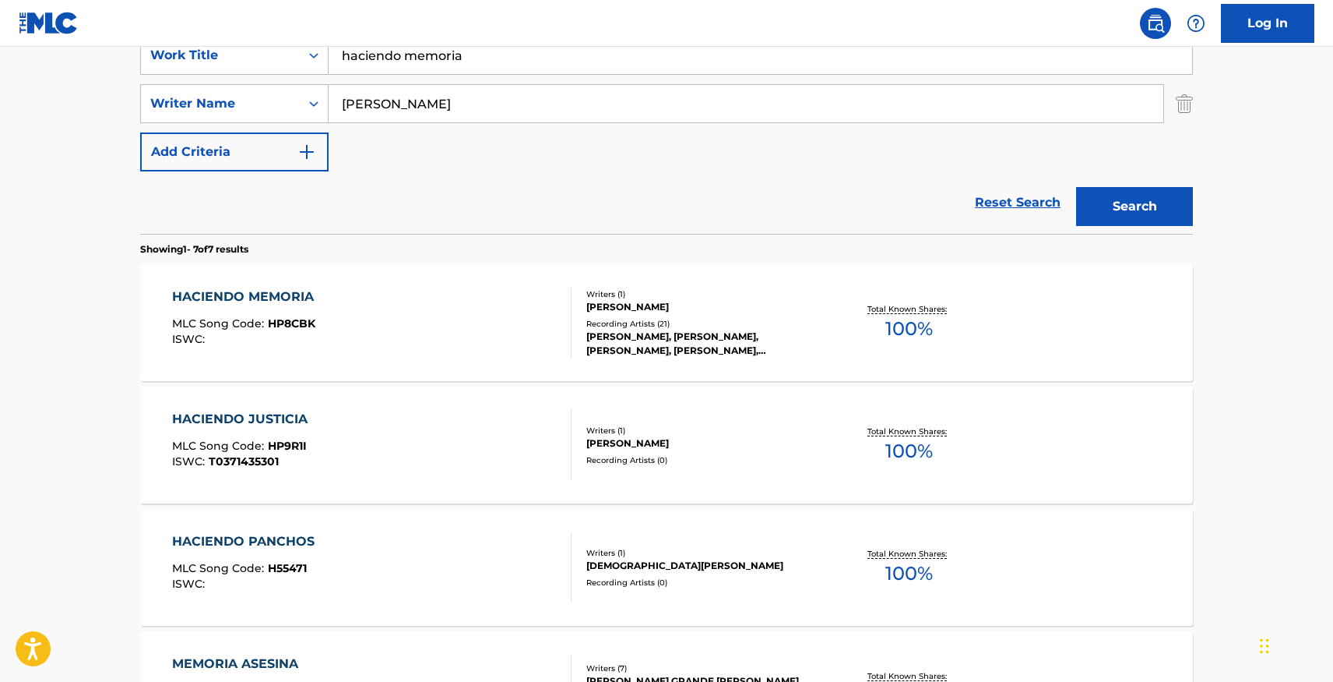
scroll to position [310, 0]
type input "[PERSON_NAME]"
drag, startPoint x: 481, startPoint y: 61, endPoint x: 325, endPoint y: 55, distance: 156.6
click at [322, 54] on div "SearchWithCriteriad4c7817b-419d-4036-beb1-9445b58ac170 Work Title haciendo memo…" at bounding box center [666, 56] width 1053 height 39
type input "amor que muere"
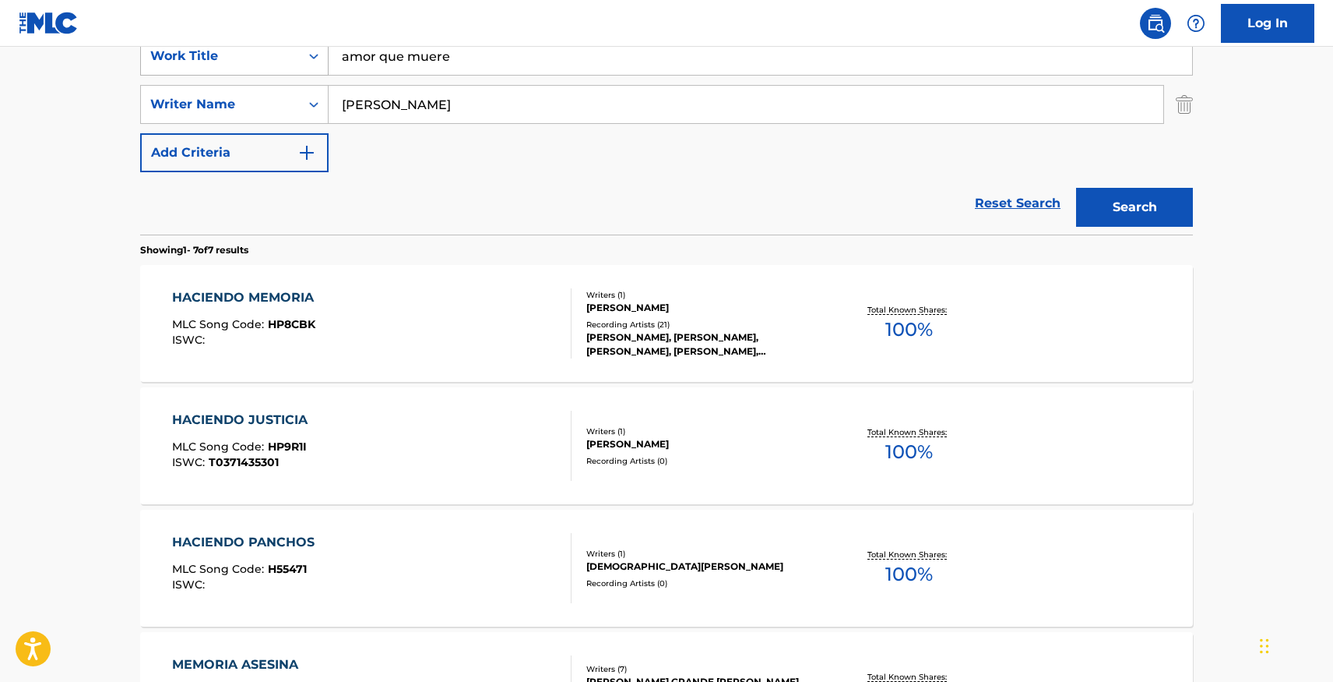
click at [1076, 188] on button "Search" at bounding box center [1134, 207] width 117 height 39
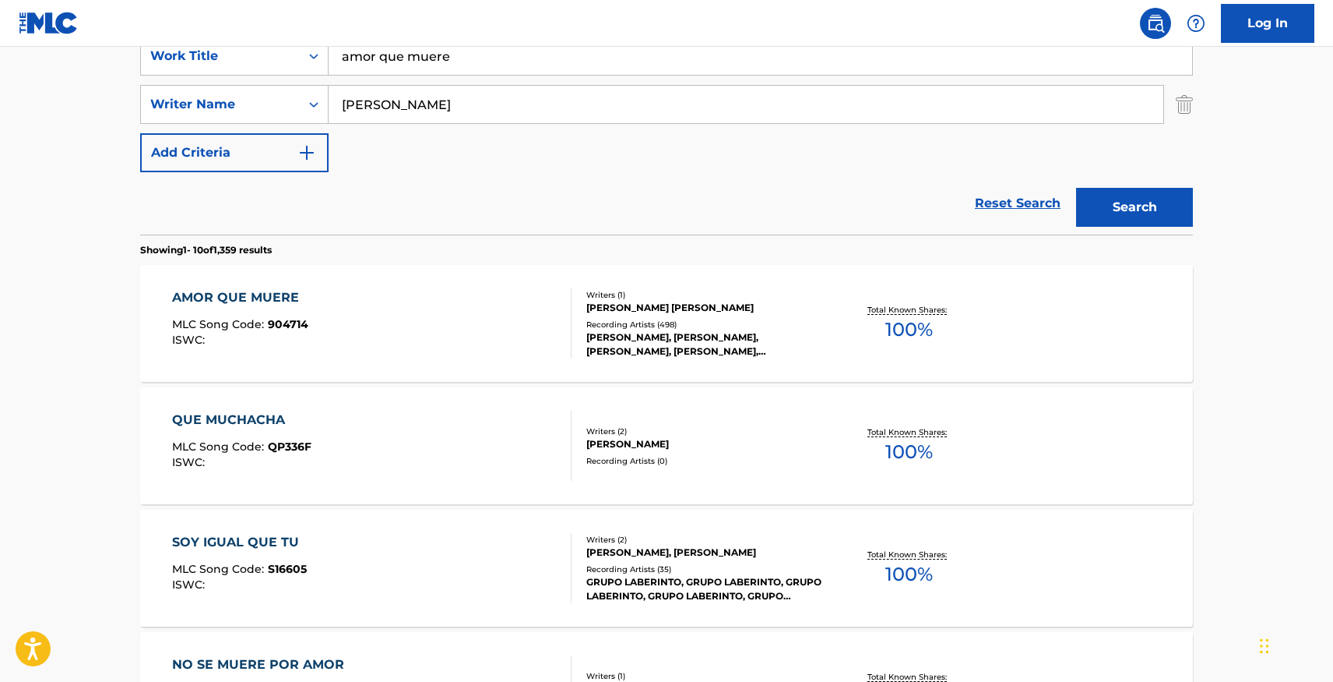
click at [397, 326] on div "AMOR QUE MUERE MLC Song Code : 904714 ISWC :" at bounding box center [372, 323] width 400 height 70
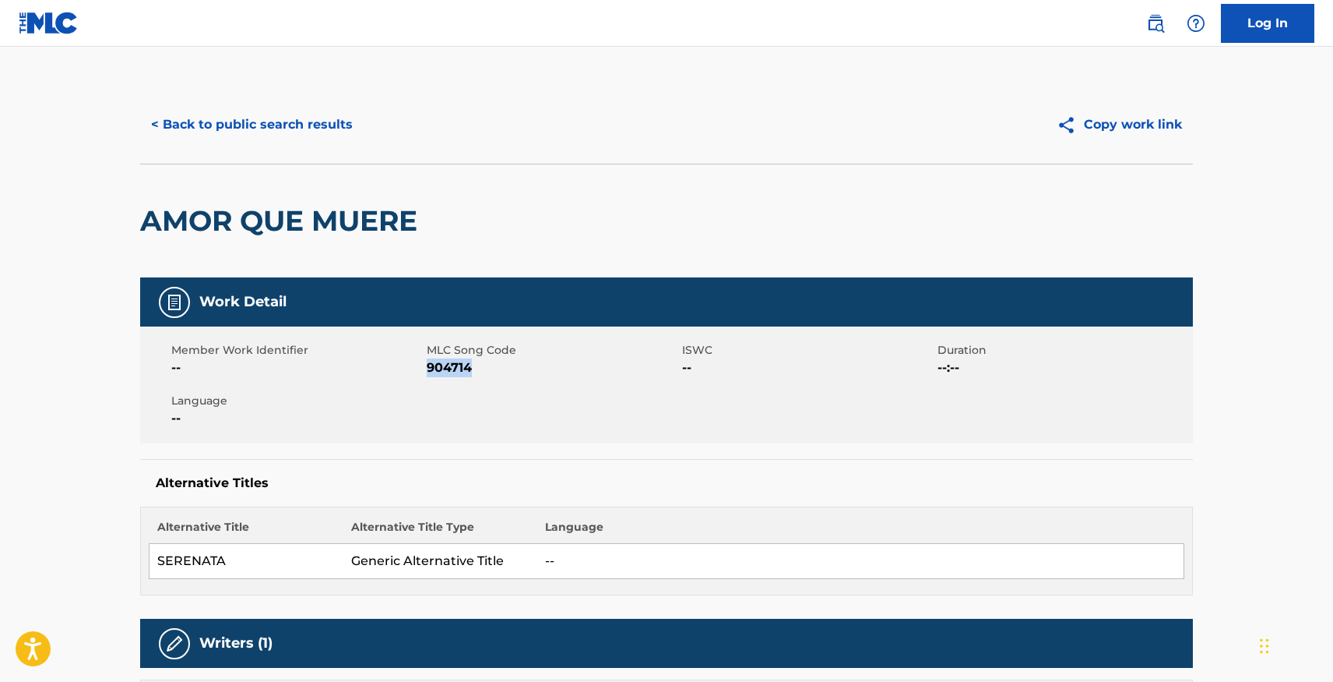
drag, startPoint x: 427, startPoint y: 368, endPoint x: 484, endPoint y: 368, distance: 57.6
click at [484, 368] on span "904714" at bounding box center [553, 367] width 252 height 19
copy span "904714"
drag, startPoint x: 351, startPoint y: 108, endPoint x: 326, endPoint y: 121, distance: 28.6
click at [351, 108] on button "< Back to public search results" at bounding box center [252, 124] width 224 height 39
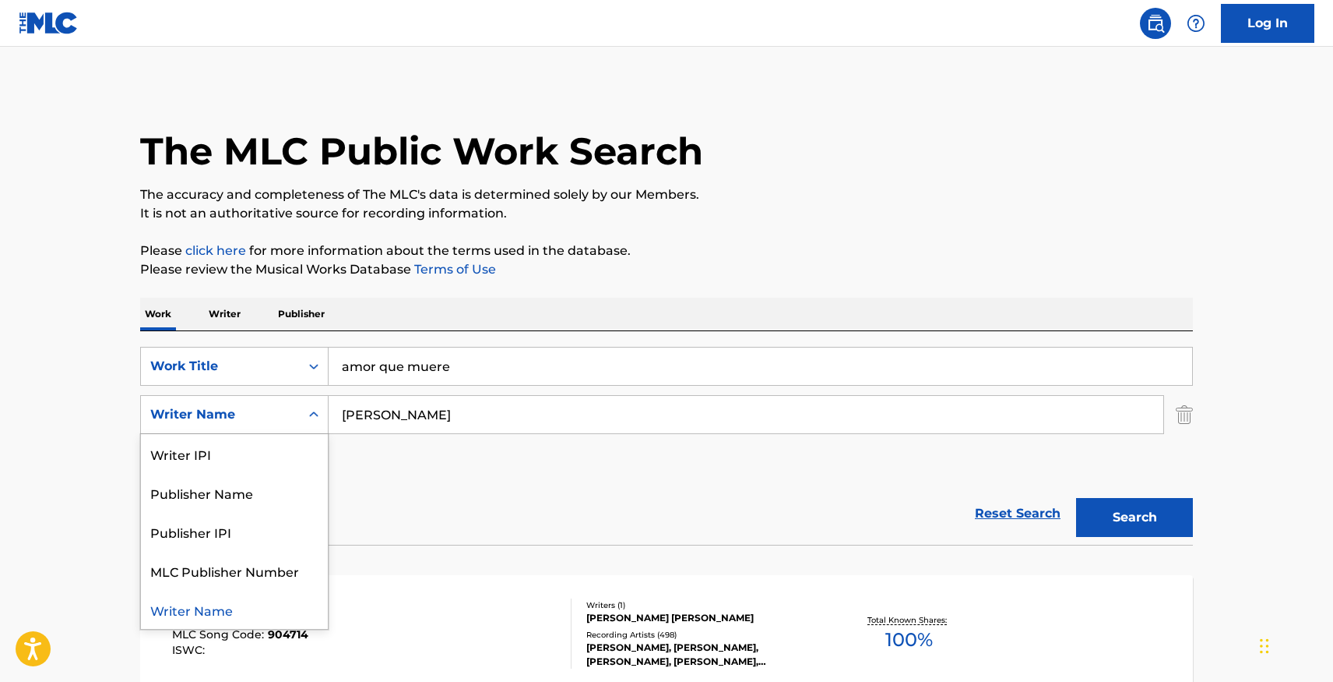
scroll to position [310, 0]
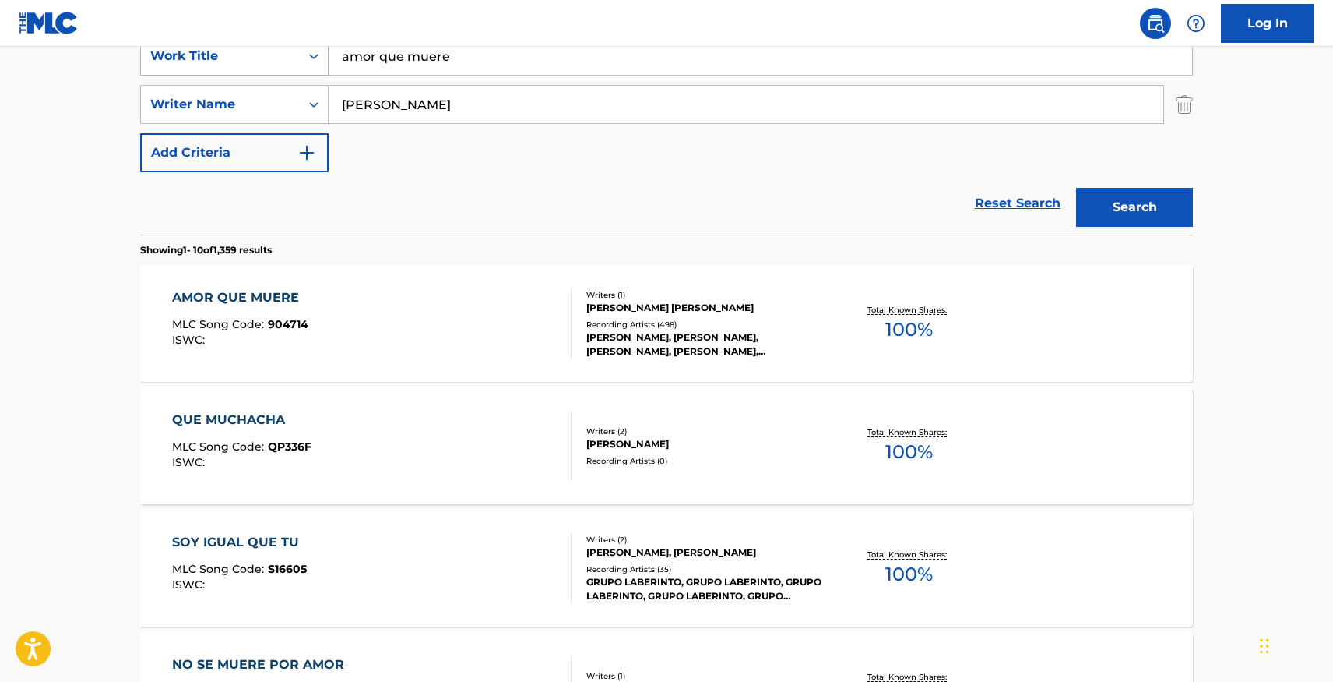
drag, startPoint x: 432, startPoint y: 53, endPoint x: 265, endPoint y: 53, distance: 167.5
click at [265, 55] on div "SearchWithCriteriad4c7817b-419d-4036-beb1-9445b58ac170 Work Title amor que muere" at bounding box center [666, 56] width 1053 height 39
type input "el sinaloense"
click at [1076, 188] on button "Search" at bounding box center [1134, 207] width 117 height 39
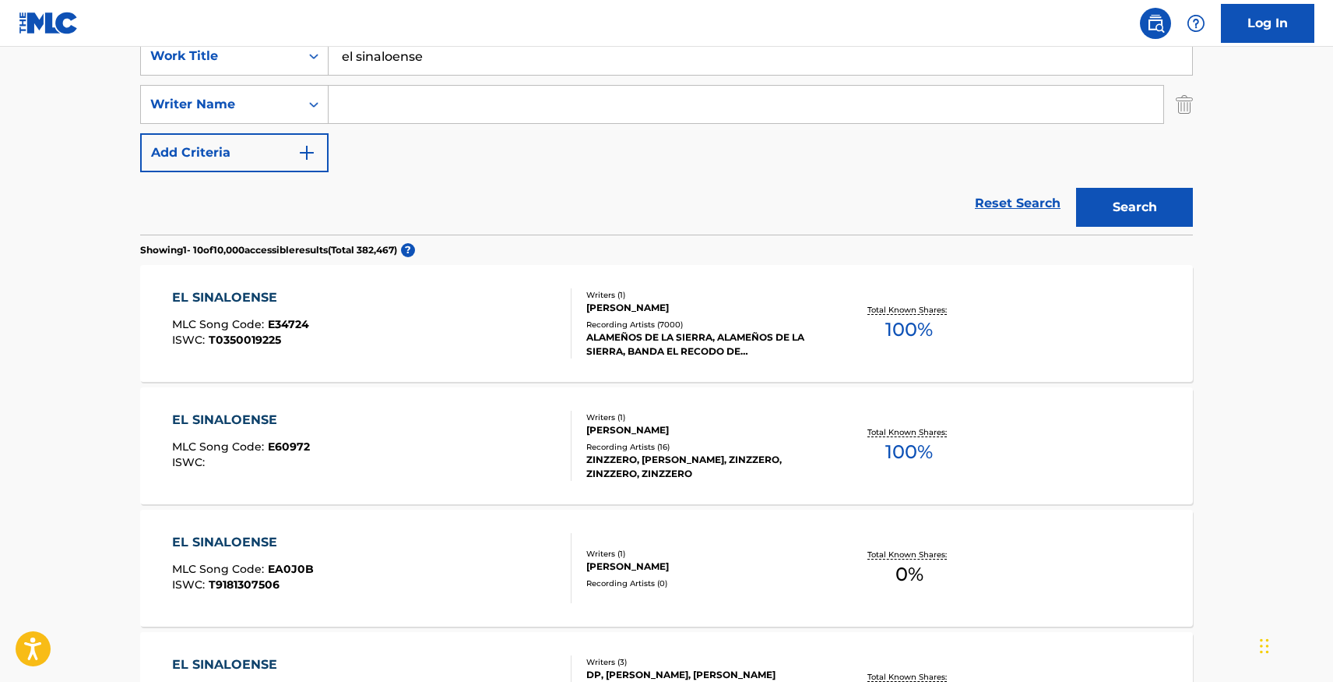
click at [544, 294] on div "EL SINALOENSE MLC Song Code : E34724 ISWC : T0350019225" at bounding box center [372, 323] width 400 height 70
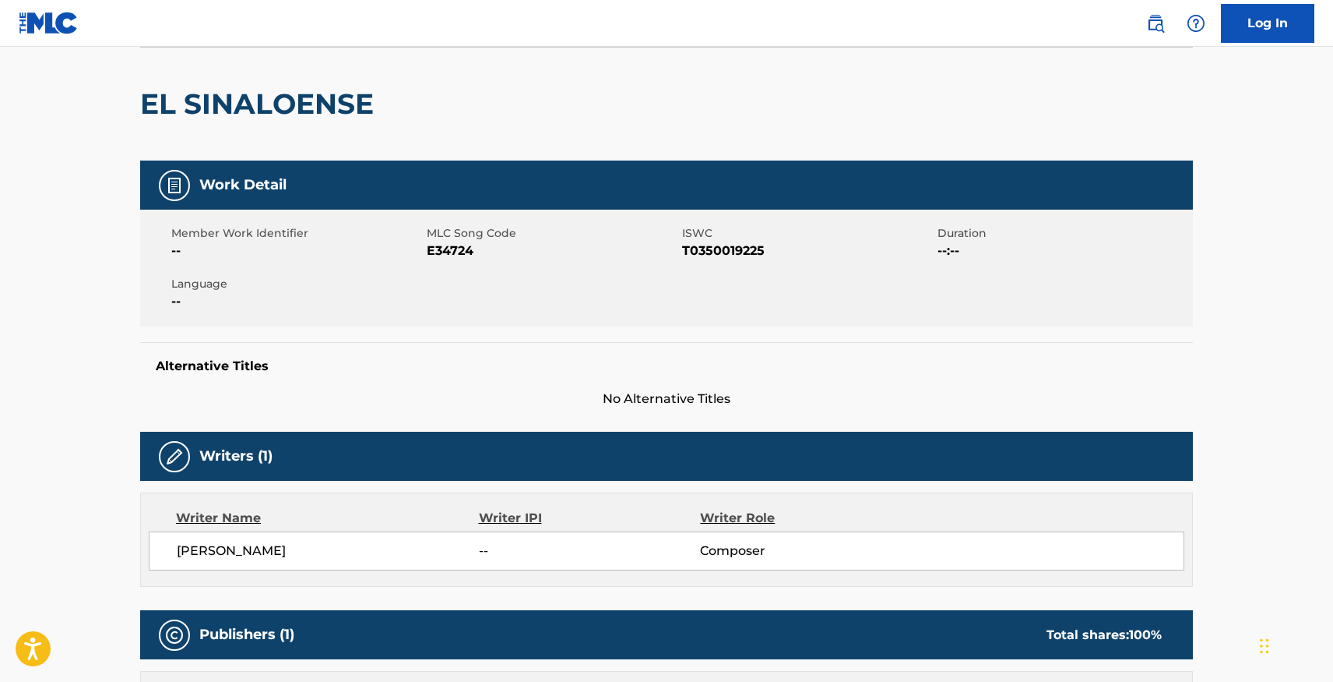
scroll to position [72, 0]
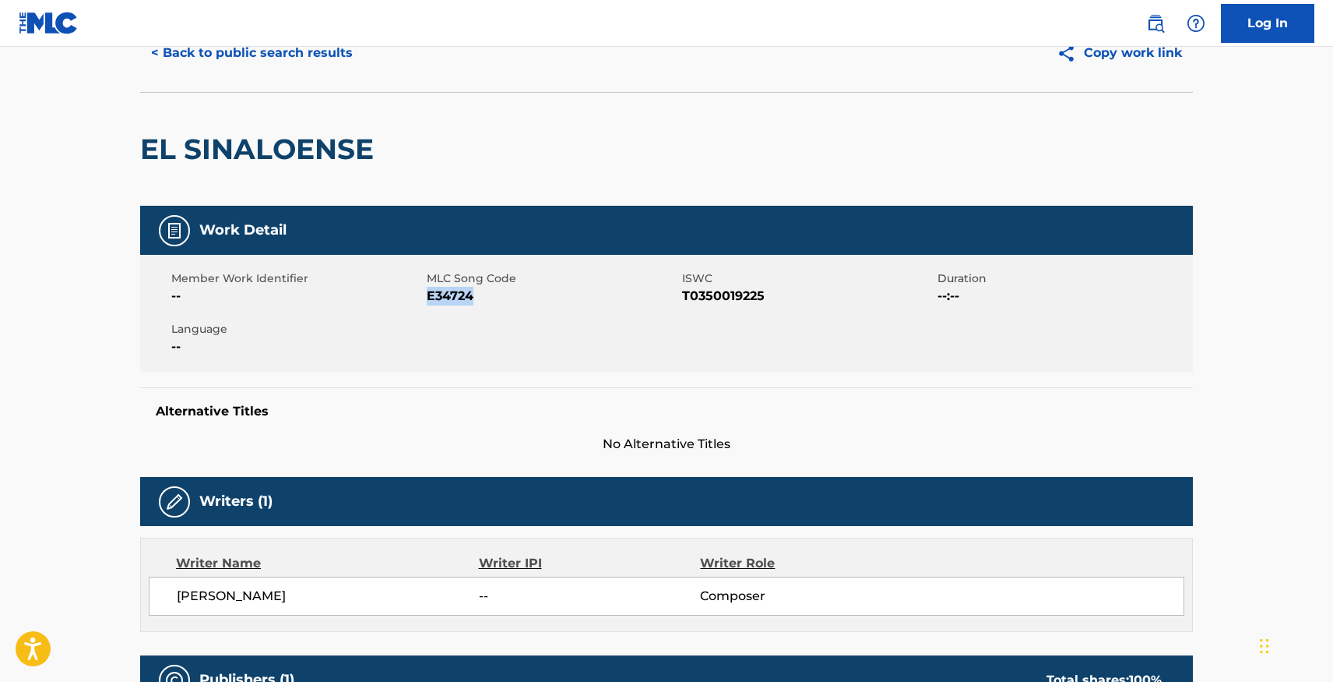
drag, startPoint x: 428, startPoint y: 294, endPoint x: 490, endPoint y: 297, distance: 62.4
click at [490, 297] on span "E34724" at bounding box center [553, 296] width 252 height 19
copy span "E34724"
click at [287, 58] on button "< Back to public search results" at bounding box center [252, 52] width 224 height 39
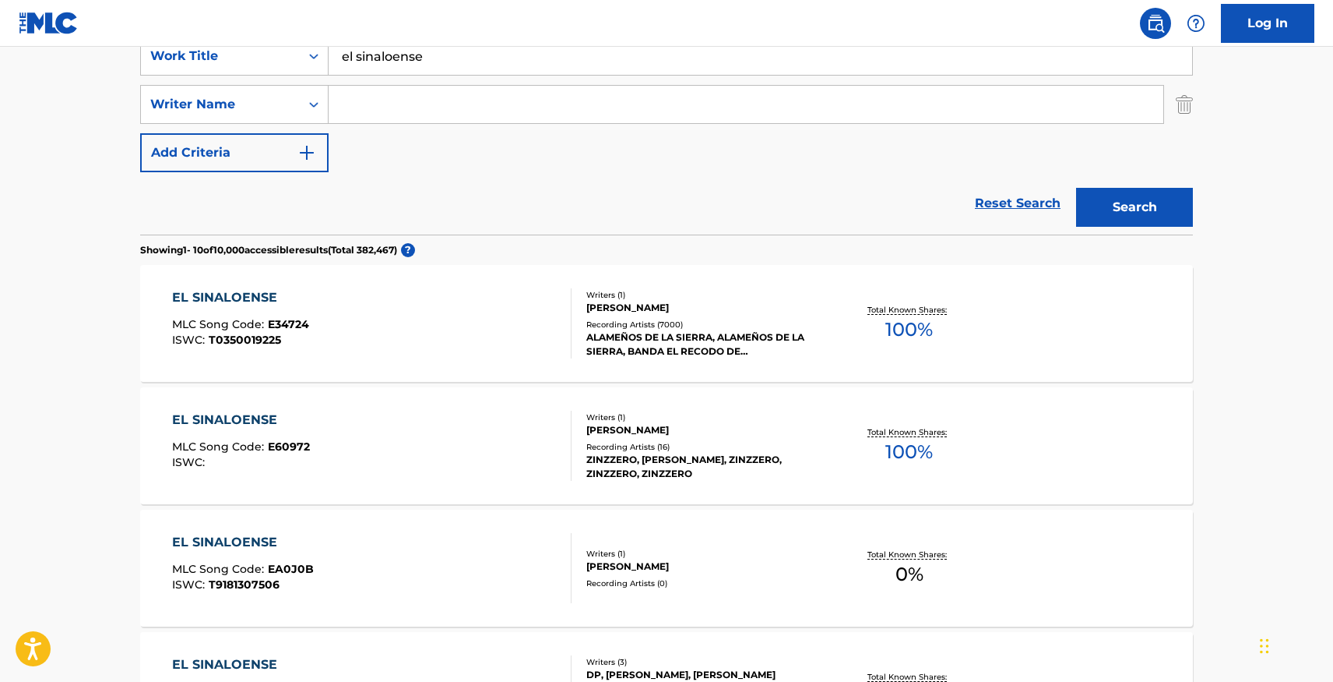
scroll to position [301, 0]
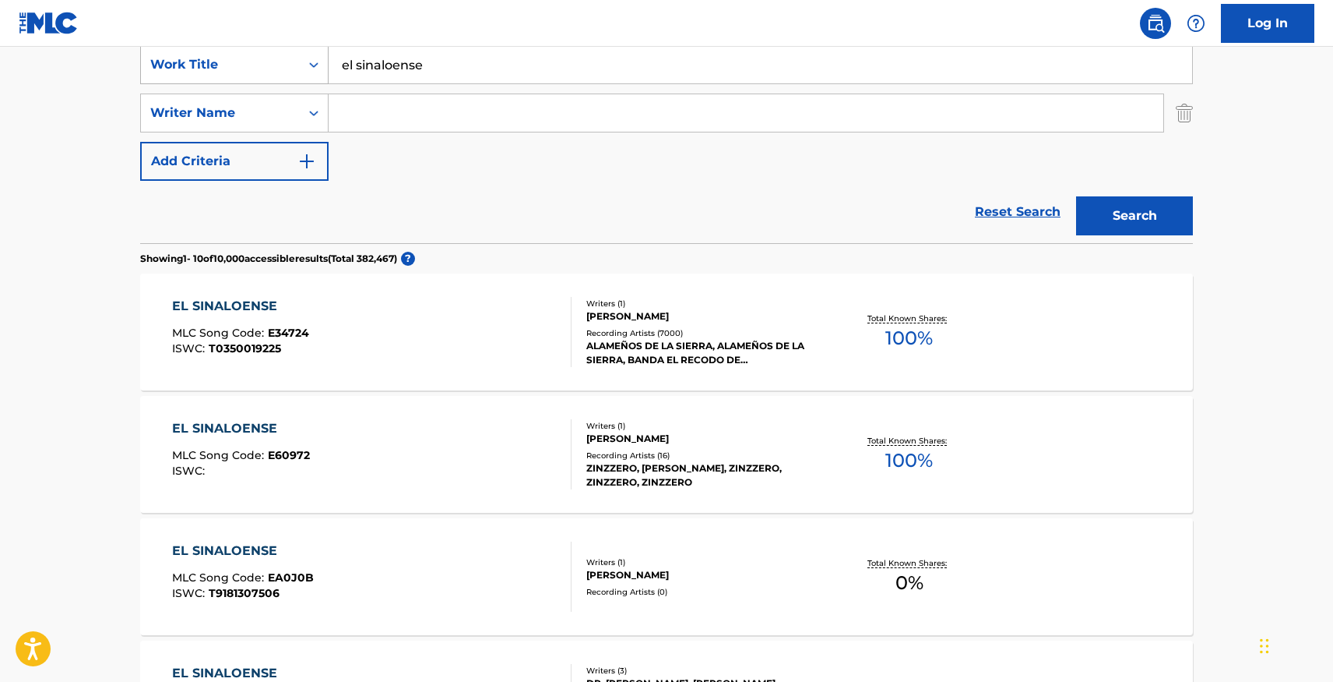
drag, startPoint x: 470, startPoint y: 73, endPoint x: 295, endPoint y: 67, distance: 175.4
click at [285, 71] on div "SearchWithCriteriad4c7817b-419d-4036-beb1-9445b58ac170 Work Title el sinaloense" at bounding box center [666, 64] width 1053 height 39
paste input "[PERSON_NAME]"
type input "[PERSON_NAME]"
drag, startPoint x: 419, startPoint y: 74, endPoint x: 371, endPoint y: 93, distance: 52.1
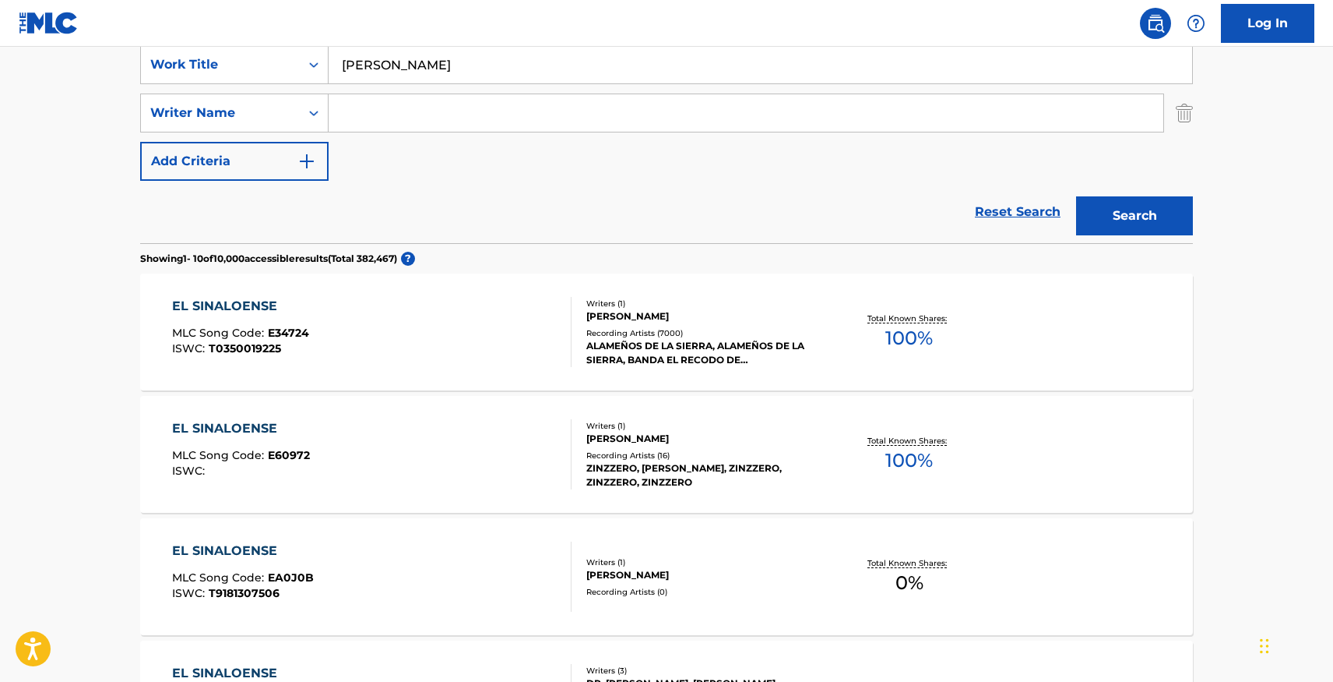
click at [332, 68] on input "[PERSON_NAME]" at bounding box center [761, 64] width 864 height 37
type input "VOLVERE A AMAR"
type input "[PERSON_NAME]"
click at [1076, 196] on button "Search" at bounding box center [1134, 215] width 117 height 39
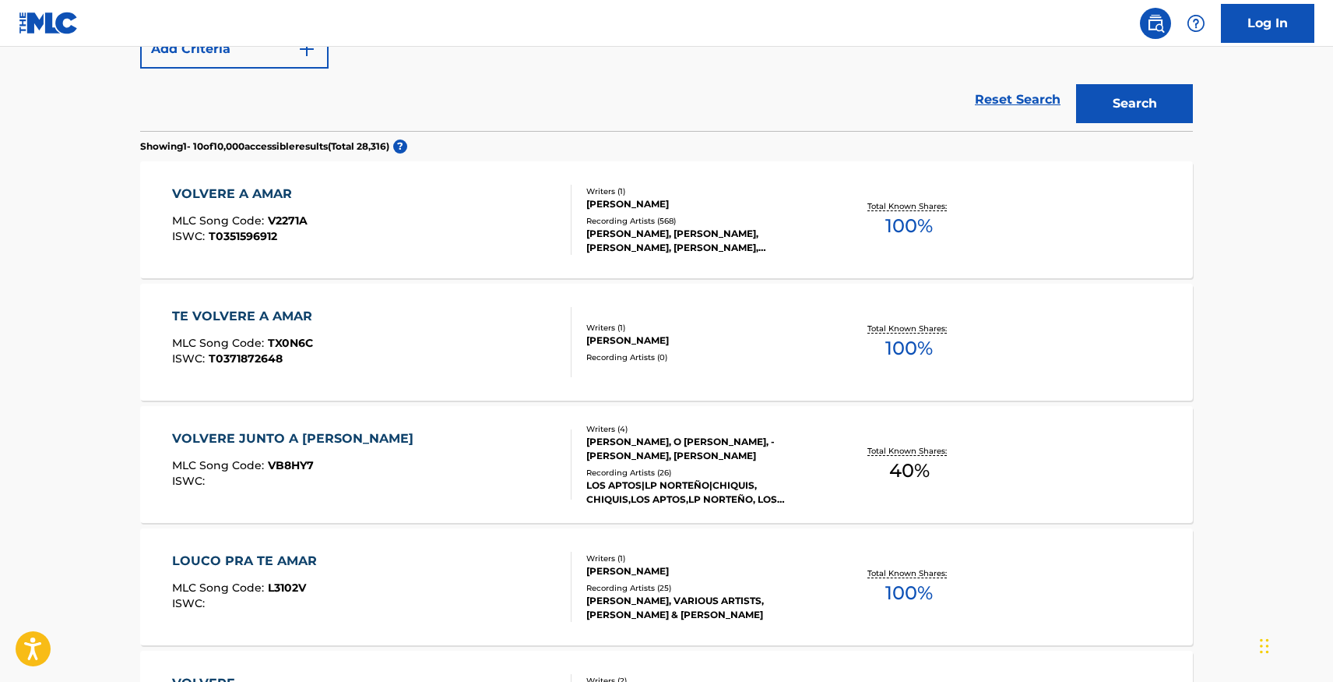
scroll to position [409, 0]
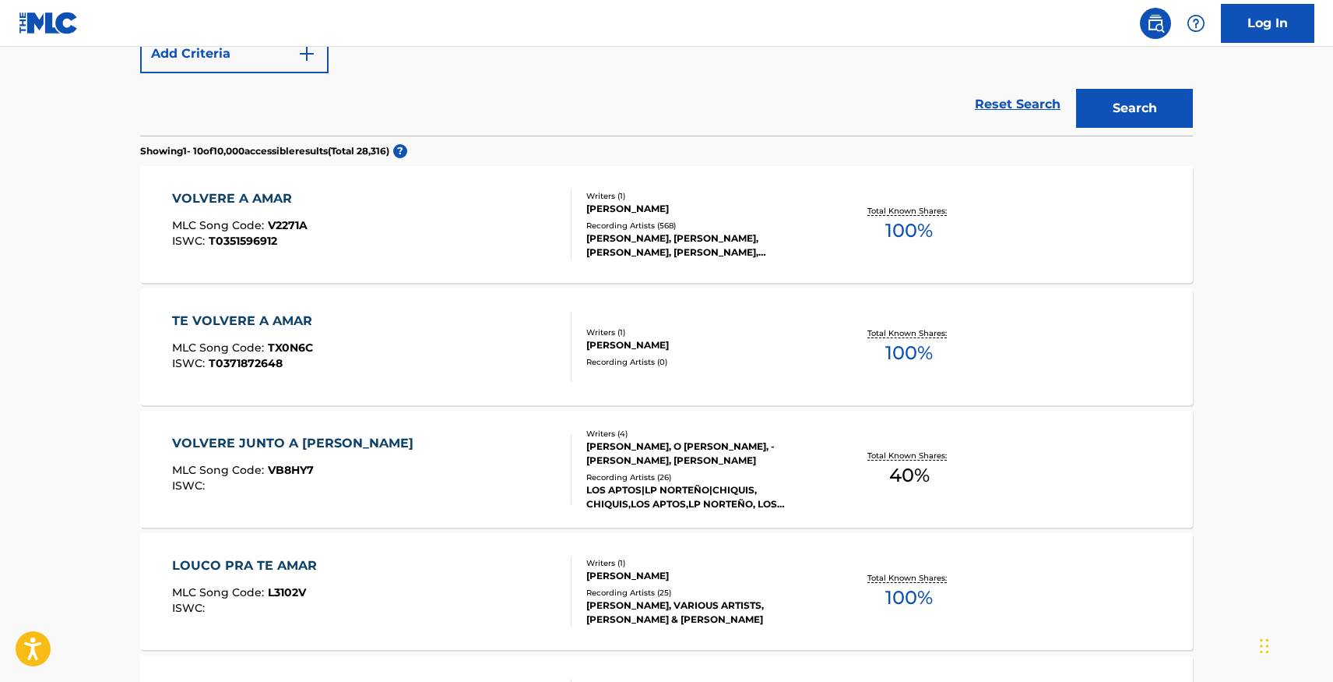
click at [447, 235] on div "VOLVERE A AMAR MLC Song Code : V2271A ISWC : T0351596912" at bounding box center [372, 224] width 400 height 70
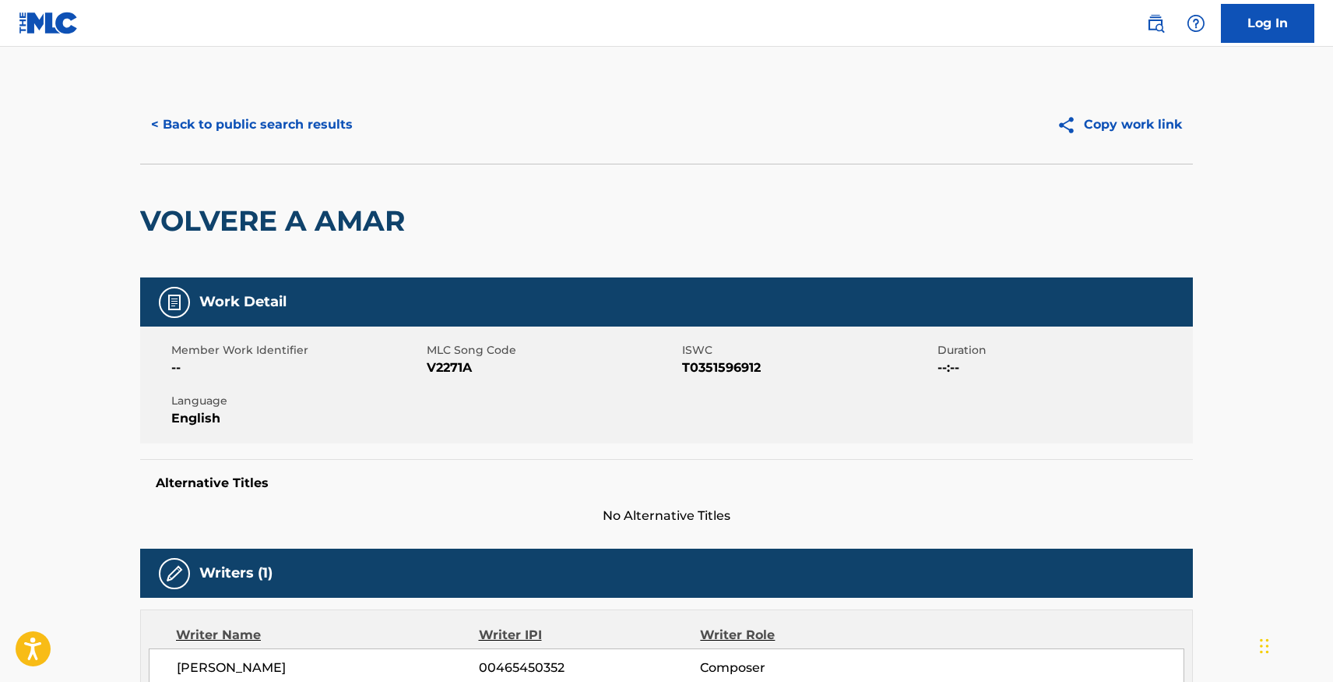
drag, startPoint x: 428, startPoint y: 365, endPoint x: 485, endPoint y: 358, distance: 58.0
click at [484, 358] on span "V2271A" at bounding box center [553, 367] width 252 height 19
drag, startPoint x: 470, startPoint y: 368, endPoint x: 429, endPoint y: 369, distance: 40.5
click at [429, 369] on span "V2271A" at bounding box center [553, 367] width 252 height 19
copy span "V2271A"
